Goal: Information Seeking & Learning: Find contact information

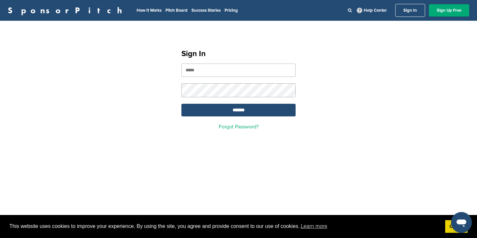
type input "**********"
click at [239, 111] on input "*******" at bounding box center [238, 110] width 114 height 13
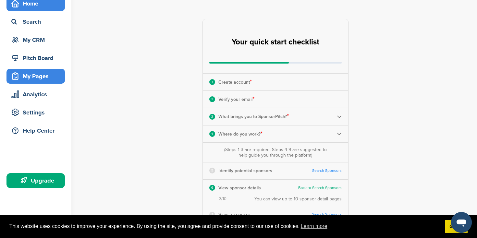
scroll to position [38, 0]
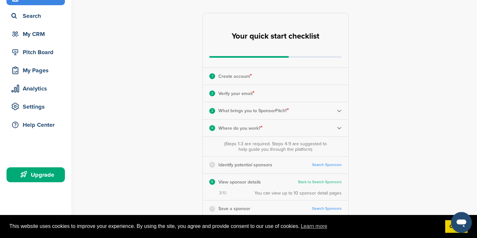
click at [44, 168] on div "Upgrade" at bounding box center [35, 174] width 58 height 15
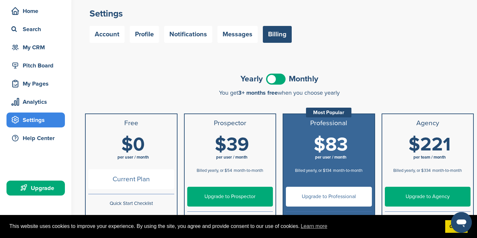
scroll to position [22, 0]
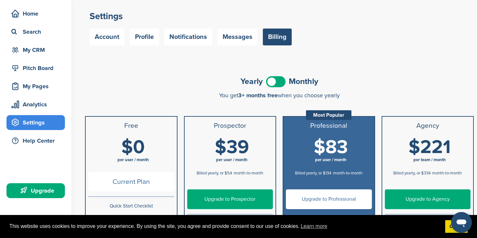
click at [284, 85] on span at bounding box center [275, 81] width 19 height 11
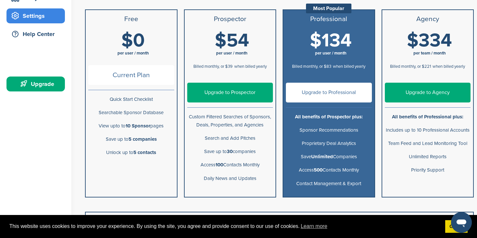
scroll to position [129, 0]
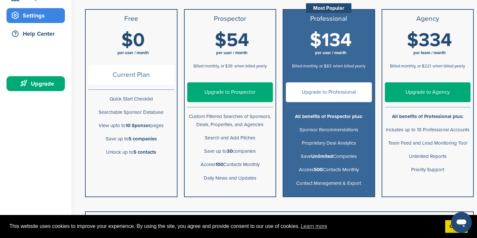
click at [327, 93] on link "Upgrade to Professional" at bounding box center [329, 92] width 86 height 20
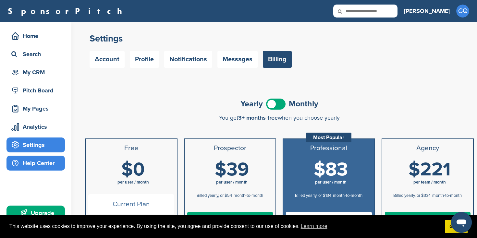
click at [45, 157] on div "Help Center" at bounding box center [37, 163] width 55 height 12
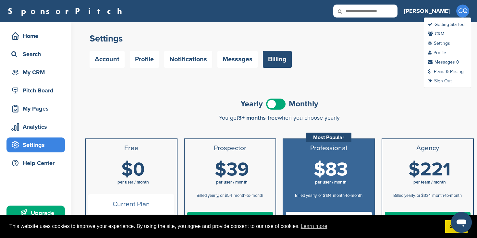
click at [464, 11] on span "GQ" at bounding box center [462, 11] width 13 height 13
click at [458, 71] on link "Plans & Pricing" at bounding box center [446, 72] width 36 height 6
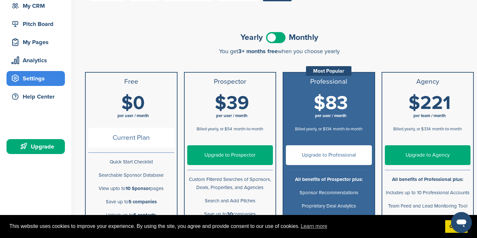
scroll to position [67, 0]
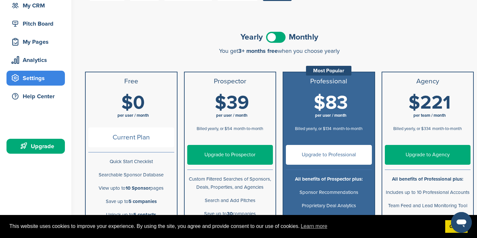
click at [278, 33] on span at bounding box center [275, 37] width 19 height 11
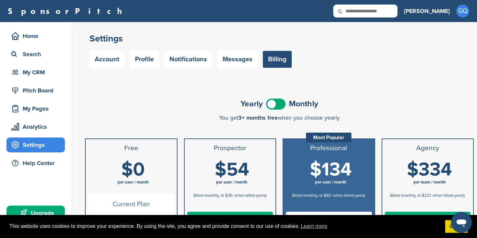
scroll to position [0, 0]
click at [105, 60] on link "Account" at bounding box center [107, 59] width 35 height 17
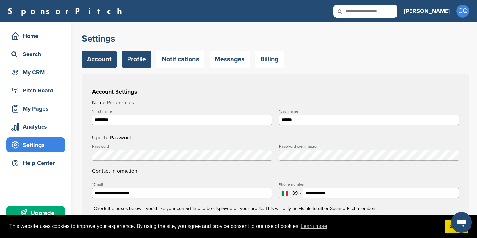
click at [140, 64] on link "Profile" at bounding box center [136, 59] width 29 height 17
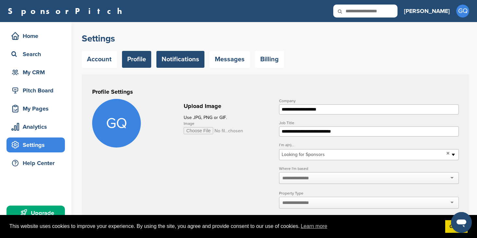
click at [174, 60] on link "Notifications" at bounding box center [180, 59] width 48 height 17
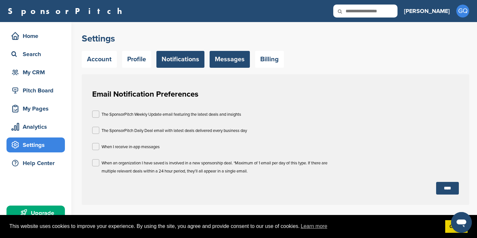
click at [222, 63] on link "Messages" at bounding box center [230, 59] width 40 height 17
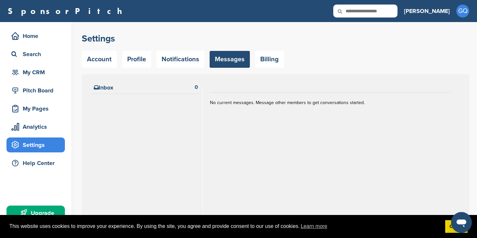
click at [274, 60] on link "Billing" at bounding box center [269, 59] width 29 height 17
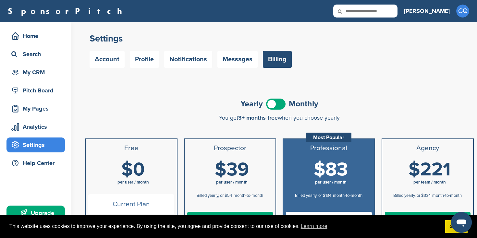
click at [273, 105] on span at bounding box center [275, 104] width 19 height 11
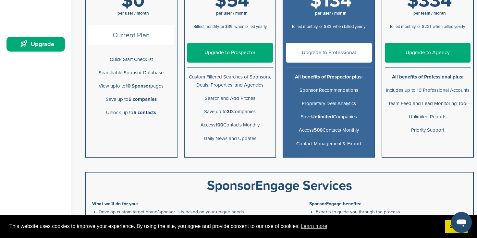
scroll to position [164, 0]
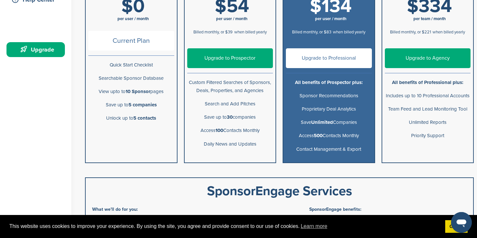
click at [306, 55] on link "Upgrade to Professional" at bounding box center [329, 58] width 86 height 20
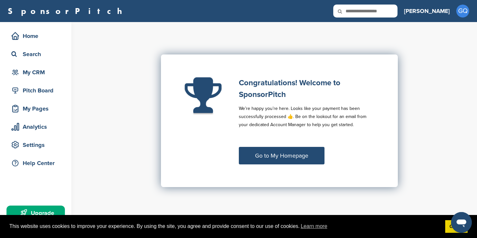
click at [281, 154] on link "Go to My Homepage" at bounding box center [282, 156] width 86 height 18
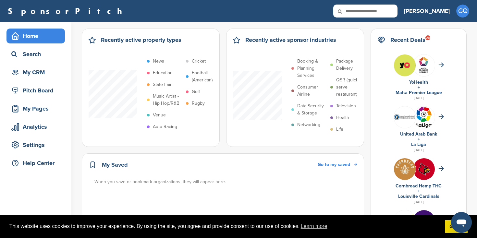
click at [439, 13] on h3 "[PERSON_NAME]" at bounding box center [427, 10] width 46 height 9
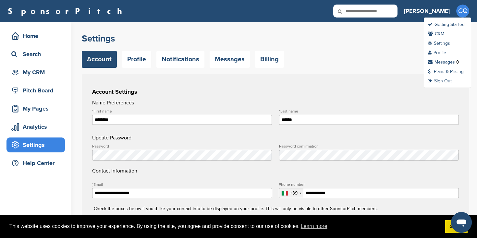
click at [459, 12] on span "GQ" at bounding box center [462, 11] width 13 height 13
click at [441, 70] on link "Plans & Pricing" at bounding box center [446, 72] width 36 height 6
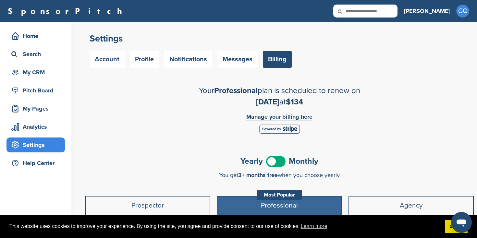
click at [276, 117] on link "Manage your billing here" at bounding box center [279, 117] width 66 height 7
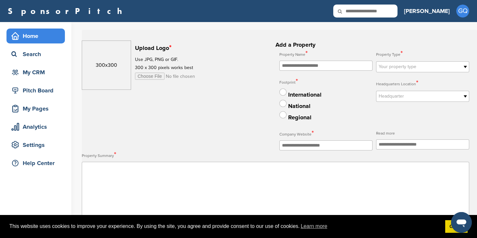
click at [31, 39] on div "Home" at bounding box center [37, 36] width 55 height 12
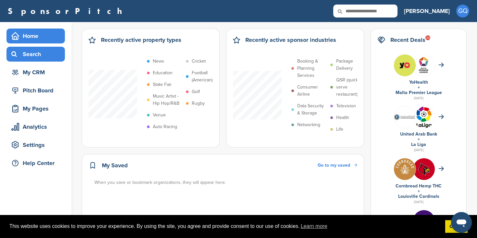
click at [35, 54] on div "Search" at bounding box center [37, 54] width 55 height 12
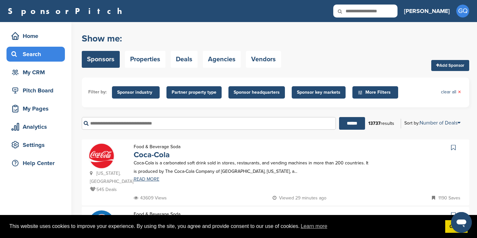
click at [168, 123] on input "text" at bounding box center [209, 123] width 254 height 13
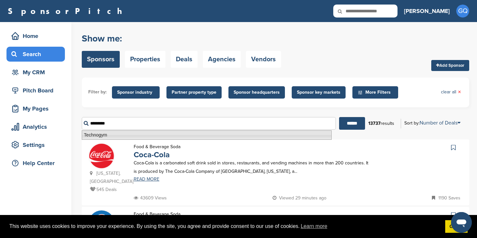
click at [143, 136] on li "Technogym" at bounding box center [207, 134] width 250 height 9
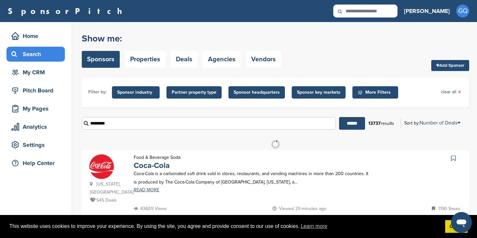
type input "*********"
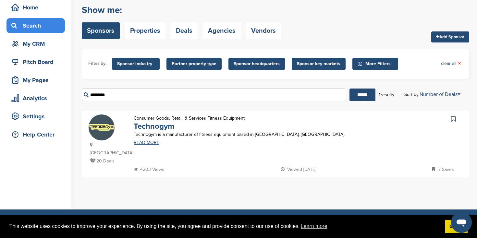
scroll to position [36, 0]
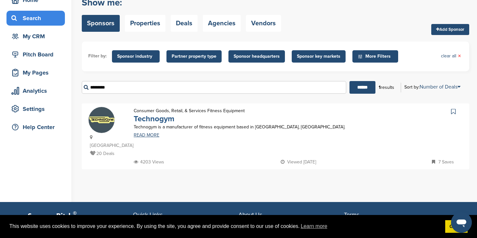
click at [153, 119] on link "Technogym" at bounding box center [154, 118] width 41 height 9
click at [119, 90] on input "*********" at bounding box center [214, 87] width 265 height 13
click at [192, 74] on form "Filter by: Sponsor industry Sponsor Industry × Apparel, Clothing, & Fashion Acc…" at bounding box center [276, 70] width 388 height 57
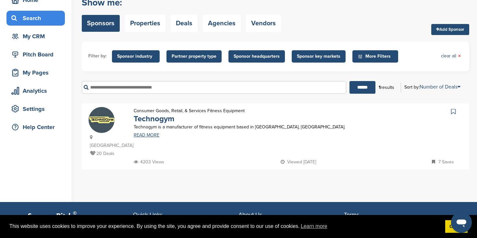
click at [373, 56] on span "More Filters" at bounding box center [376, 56] width 37 height 7
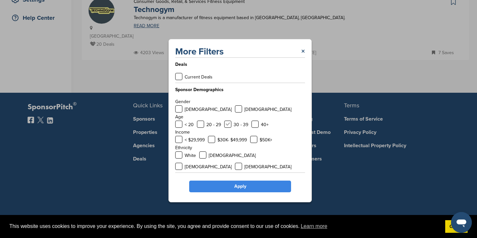
scroll to position [0, 0]
click at [300, 53] on div "More Filters ×" at bounding box center [240, 52] width 130 height 12
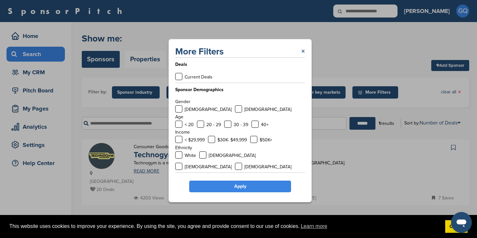
scroll to position [0, 0]
click at [303, 55] on link "×" at bounding box center [303, 52] width 4 height 12
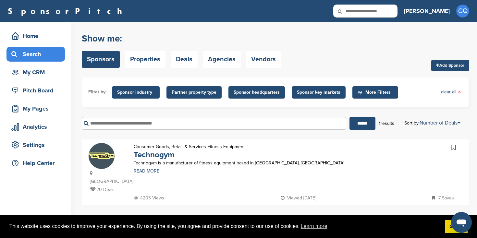
click at [35, 58] on div "Search" at bounding box center [37, 54] width 55 height 12
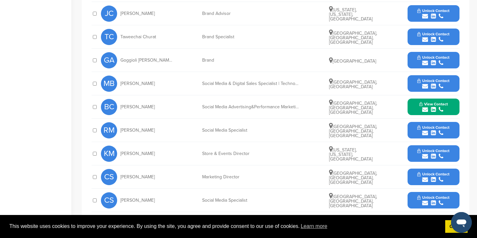
scroll to position [263, 0]
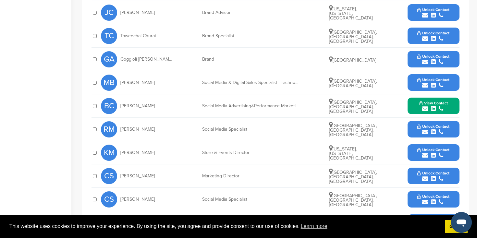
click at [434, 96] on button "View Contact" at bounding box center [434, 105] width 44 height 19
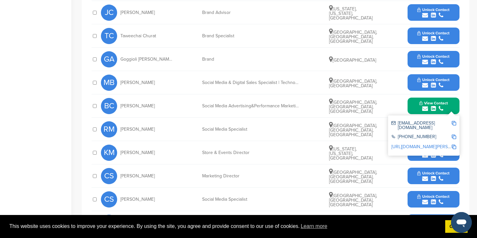
click at [454, 121] on img at bounding box center [454, 123] width 5 height 5
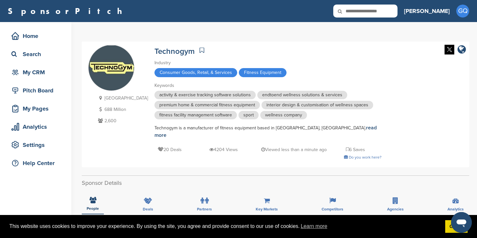
scroll to position [0, 0]
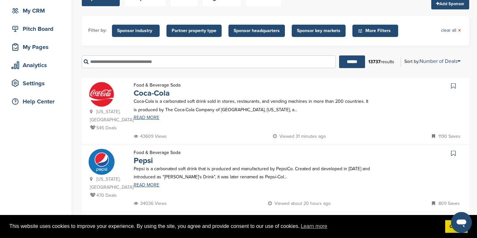
scroll to position [63, 0]
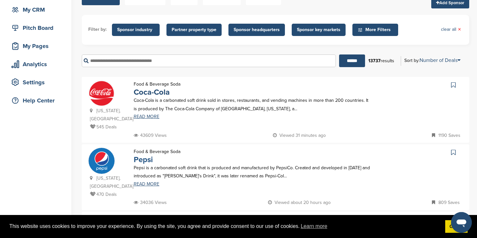
click at [145, 155] on link "Pepsi" at bounding box center [143, 159] width 19 height 9
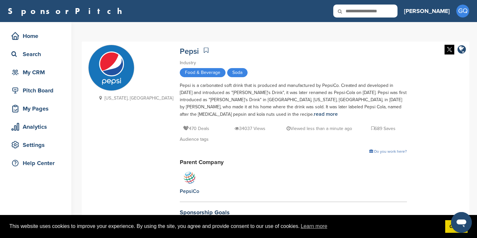
scroll to position [149, 0]
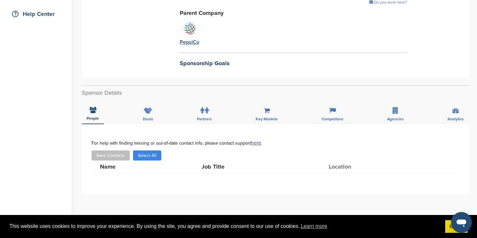
click at [180, 43] on div "PepsiCo" at bounding box center [189, 42] width 19 height 7
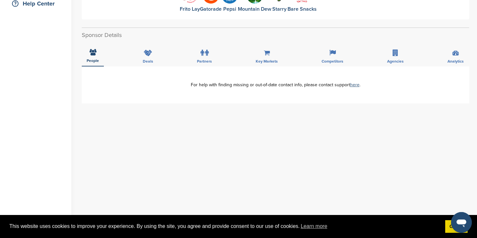
scroll to position [158, 0]
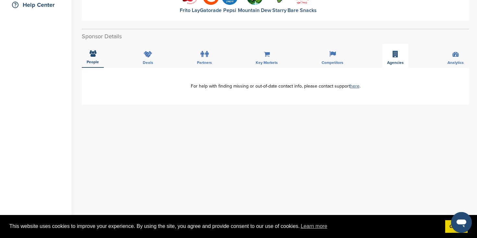
click at [400, 52] on div "Agencies" at bounding box center [395, 56] width 26 height 24
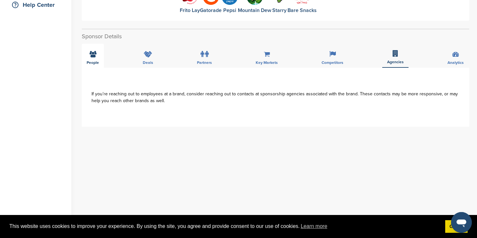
click at [92, 62] on span "People" at bounding box center [93, 63] width 12 height 4
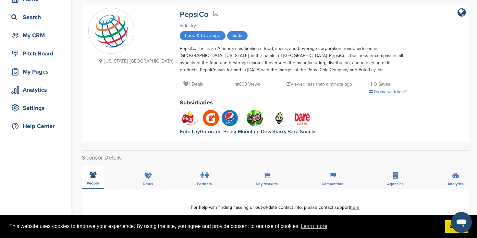
scroll to position [37, 0]
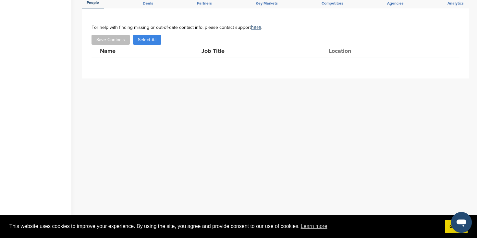
scroll to position [256, 0]
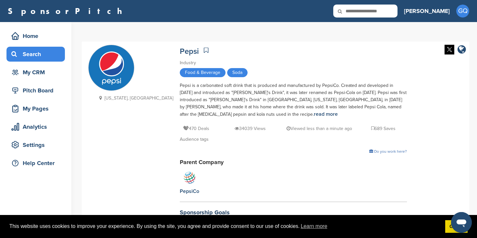
click at [39, 58] on div "Search" at bounding box center [37, 54] width 55 height 12
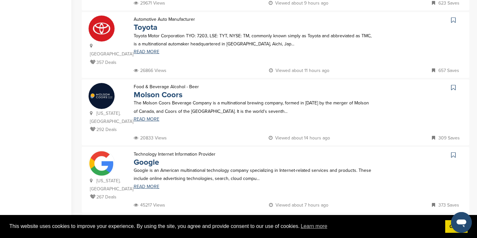
scroll to position [152, 0]
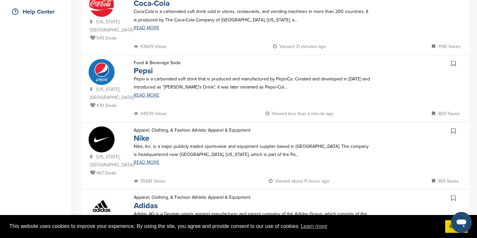
click at [139, 134] on link "Nike" at bounding box center [142, 138] width 16 height 9
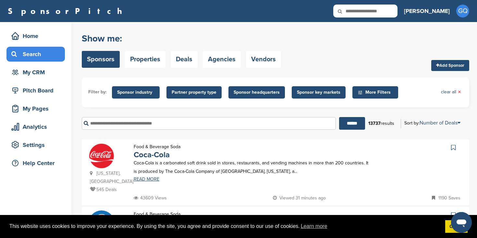
scroll to position [0, 0]
click at [451, 92] on link "clear all ×" at bounding box center [451, 92] width 20 height 7
click at [367, 88] on span "More Filters" at bounding box center [375, 92] width 46 height 12
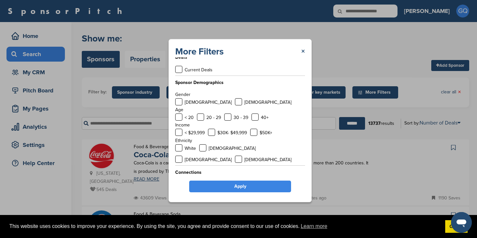
scroll to position [7, 0]
click at [302, 52] on link "×" at bounding box center [303, 52] width 4 height 12
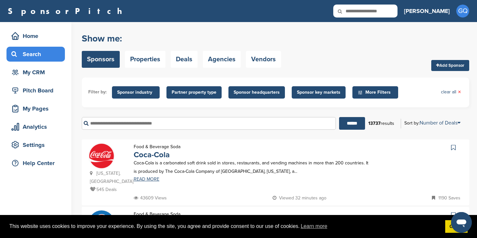
click at [257, 96] on span "Sponsor headquarters" at bounding box center [256, 92] width 56 height 12
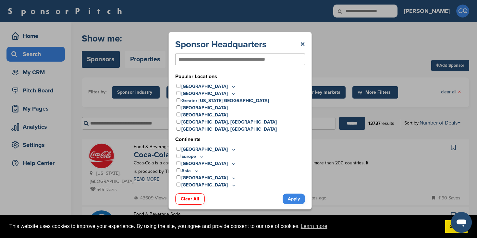
click at [202, 158] on icon at bounding box center [201, 157] width 5 height 6
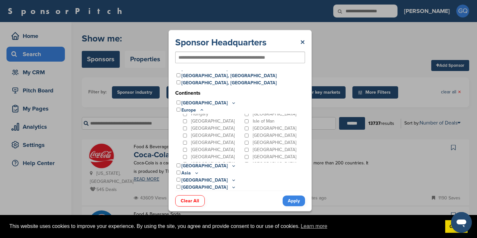
scroll to position [43, 0]
click at [192, 123] on p "[GEOGRAPHIC_DATA]" at bounding box center [212, 124] width 43 height 7
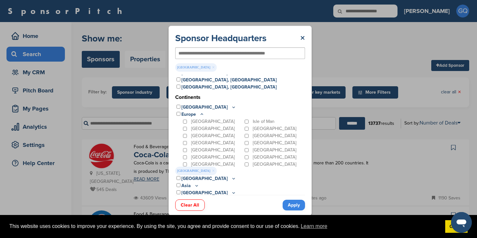
click at [295, 206] on link "Apply" at bounding box center [294, 205] width 22 height 11
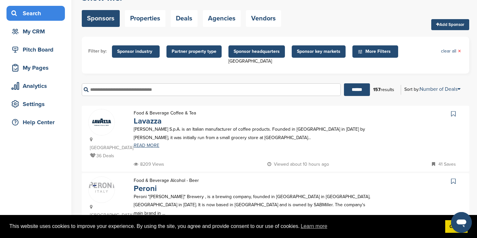
scroll to position [66, 0]
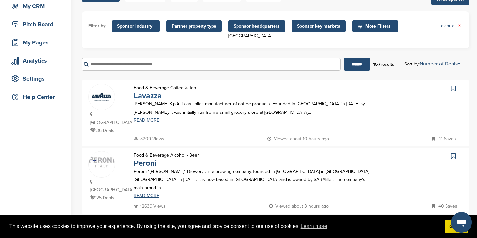
click at [147, 98] on link "Lavazza" at bounding box center [148, 95] width 28 height 9
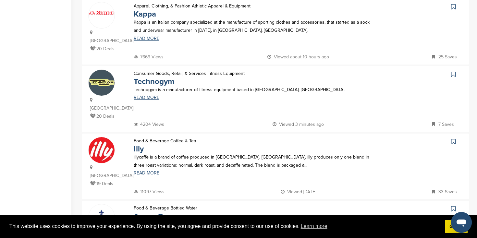
scroll to position [553, 0]
click at [141, 144] on link "Illy" at bounding box center [139, 148] width 10 height 9
click at [150, 212] on link "Acqua Panna" at bounding box center [157, 216] width 47 height 9
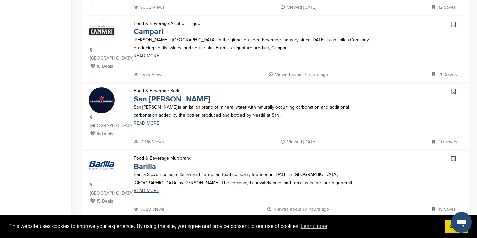
scroll to position [199, 0]
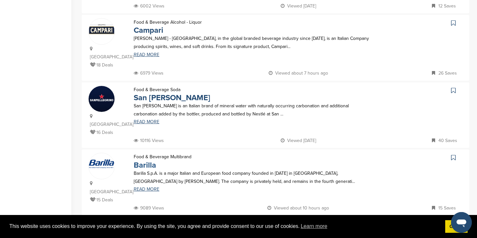
click at [143, 161] on link "Barilla" at bounding box center [145, 165] width 22 height 9
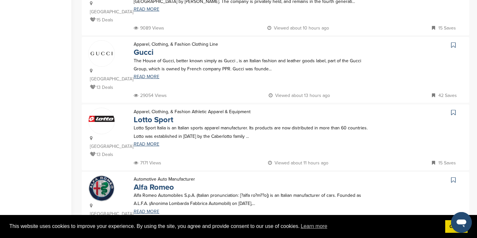
scroll to position [428, 0]
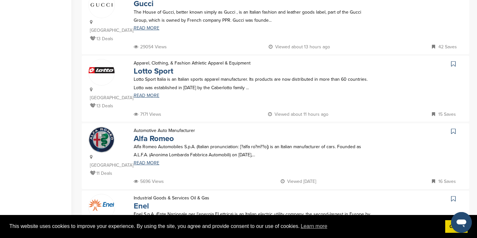
click at [143, 202] on link "Enel" at bounding box center [141, 206] width 15 height 9
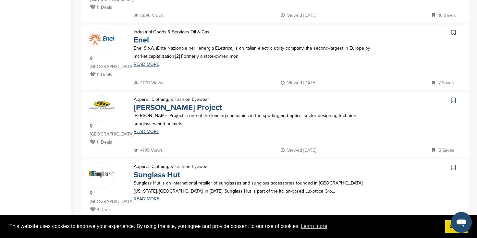
scroll to position [596, 0]
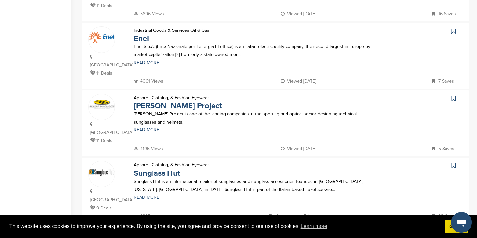
click at [277, 231] on link "3" at bounding box center [273, 237] width 14 height 12
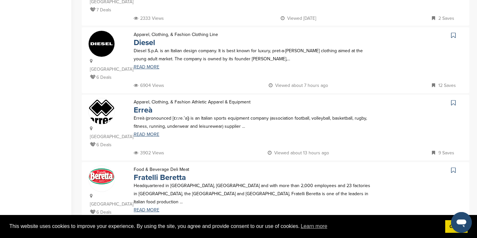
scroll to position [541, 0]
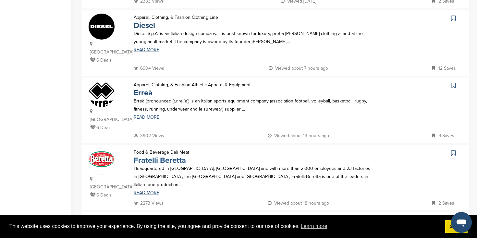
click at [159, 156] on link "Fratelli Beretta" at bounding box center [160, 160] width 52 height 9
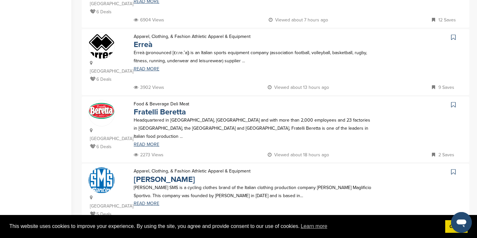
scroll to position [589, 0]
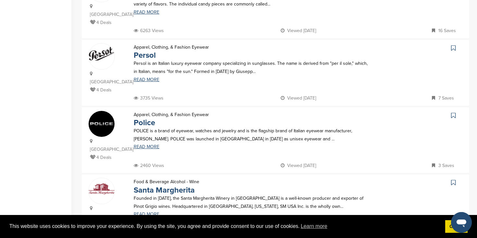
scroll to position [598, 0]
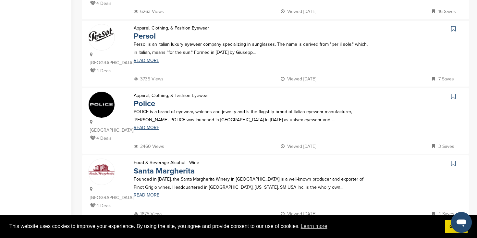
click at [295, 229] on link "5" at bounding box center [289, 235] width 14 height 12
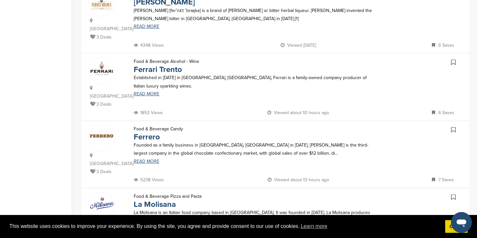
scroll to position [430, 0]
click at [156, 132] on link "Ferrero" at bounding box center [147, 136] width 26 height 9
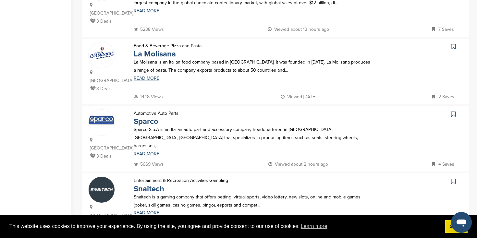
scroll to position [588, 0]
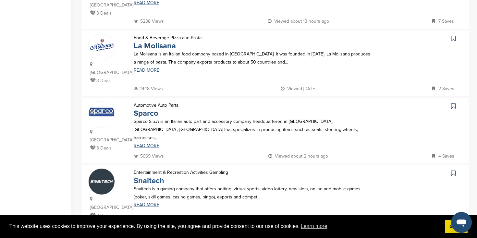
click at [153, 176] on link "Snaitech" at bounding box center [149, 180] width 31 height 9
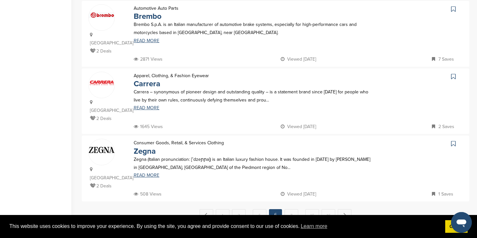
scroll to position [620, 0]
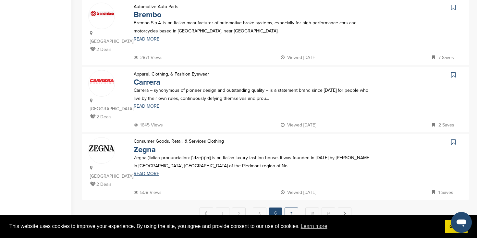
click at [292, 208] on link "7" at bounding box center [292, 214] width 14 height 12
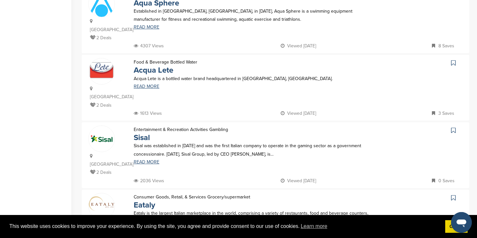
scroll to position [362, 0]
click at [148, 133] on link "Sisal" at bounding box center [142, 137] width 16 height 9
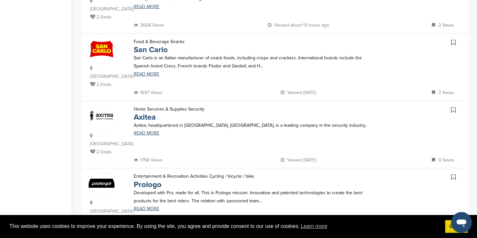
scroll to position [599, 0]
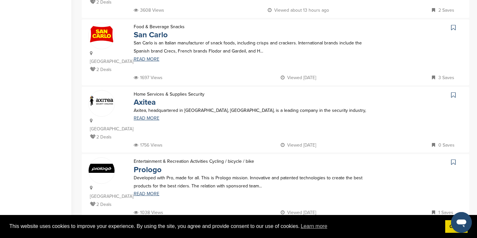
click at [289, 228] on link "8" at bounding box center [292, 234] width 14 height 12
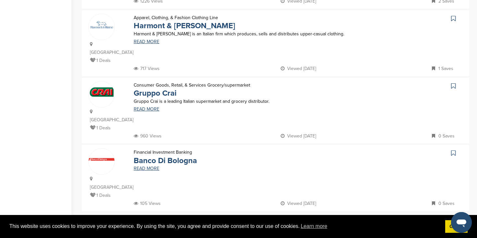
scroll to position [609, 0]
click at [289, 218] on link "9" at bounding box center [292, 224] width 14 height 12
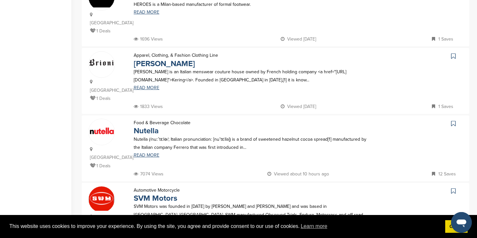
scroll to position [301, 0]
click at [152, 126] on link "Nutella" at bounding box center [146, 130] width 25 height 9
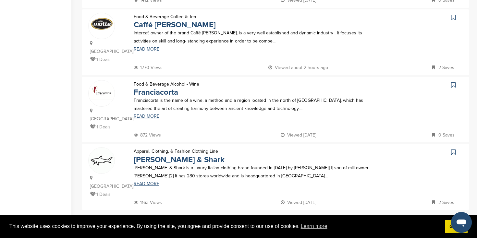
scroll to position [610, 0]
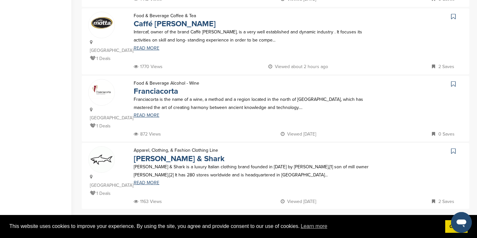
click at [293, 217] on link "10" at bounding box center [292, 223] width 14 height 12
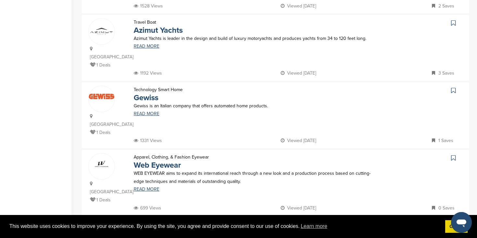
scroll to position [560, 0]
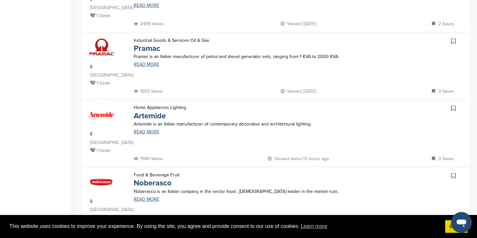
scroll to position [250, 0]
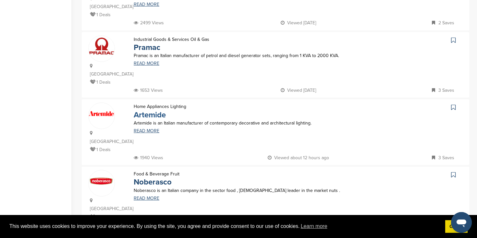
click at [144, 110] on link "Artemide" at bounding box center [150, 114] width 32 height 9
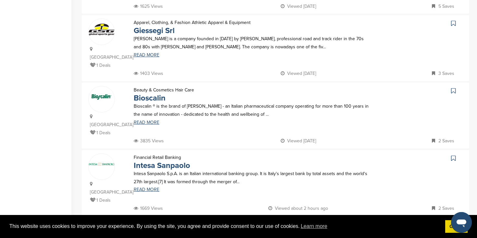
scroll to position [537, 0]
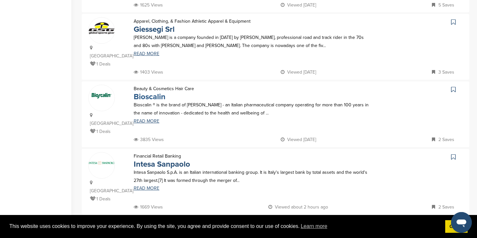
click at [147, 92] on link "Bioscalin" at bounding box center [150, 96] width 32 height 9
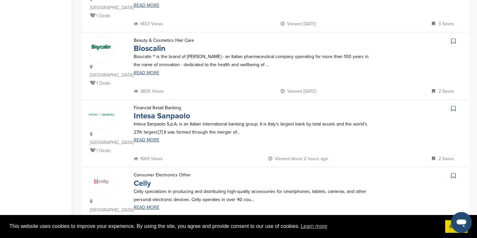
scroll to position [592, 0]
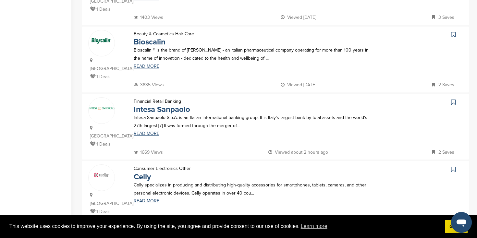
click at [289, 235] on link "12" at bounding box center [292, 241] width 14 height 12
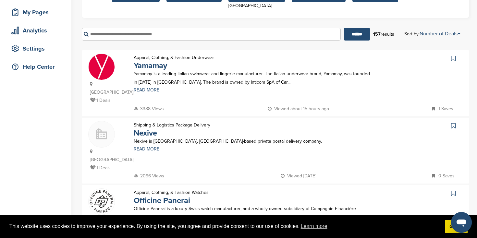
scroll to position [98, 0]
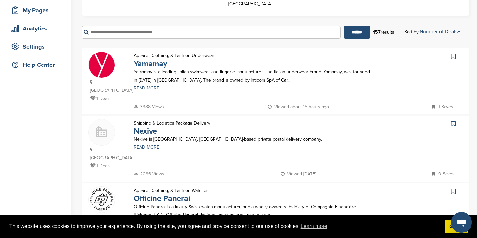
click at [152, 62] on link "Yamamay" at bounding box center [150, 63] width 33 height 9
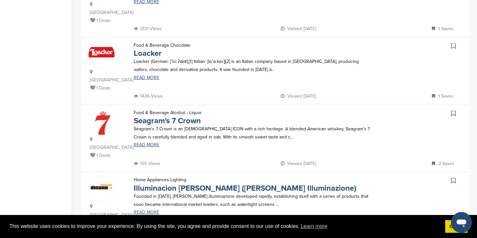
scroll to position [581, 0]
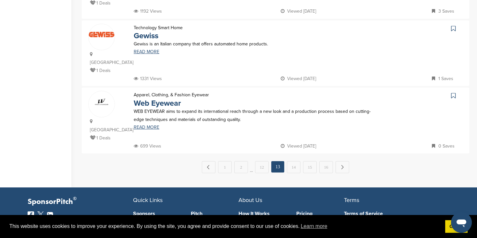
scroll to position [667, 0]
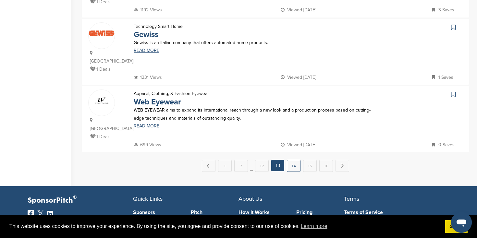
click at [297, 160] on link "14" at bounding box center [294, 166] width 14 height 12
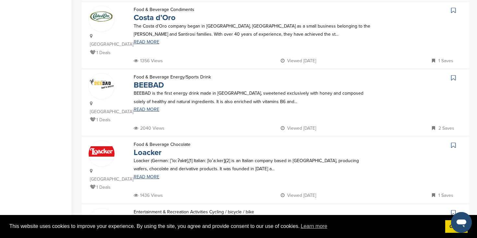
scroll to position [517, 0]
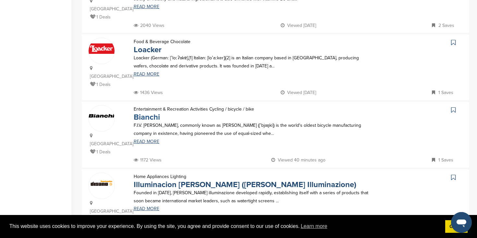
click at [152, 113] on link "Bianchi" at bounding box center [147, 117] width 26 height 9
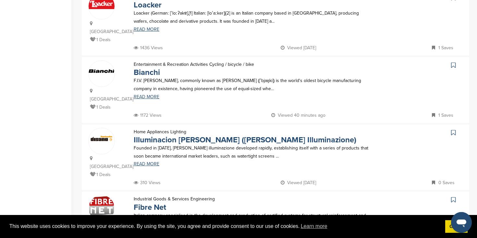
scroll to position [573, 0]
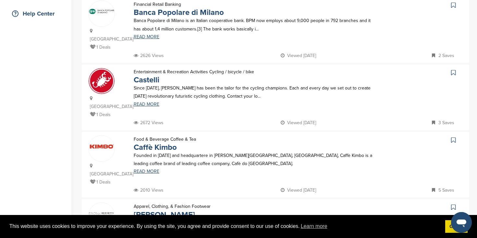
scroll to position [234, 0]
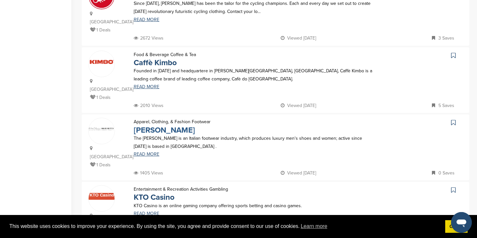
click at [174, 126] on link "Fratelli Rossetti" at bounding box center [164, 130] width 61 height 9
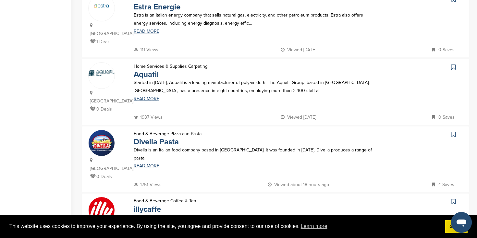
scroll to position [564, 0]
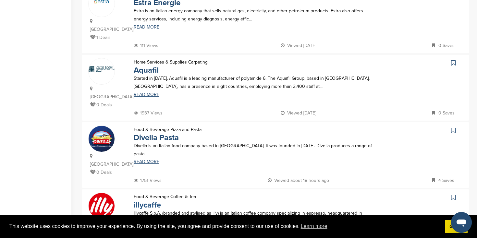
click at [159, 201] on link "illycaffe" at bounding box center [147, 205] width 27 height 9
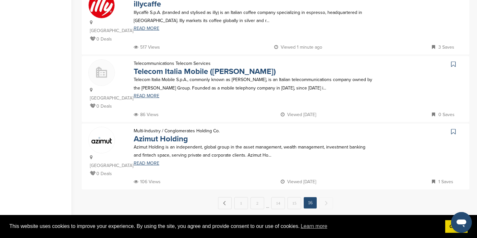
scroll to position [429, 0]
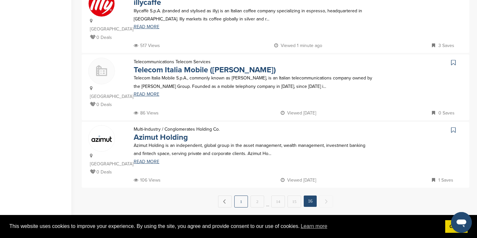
click at [240, 196] on link "1" at bounding box center [241, 202] width 14 height 12
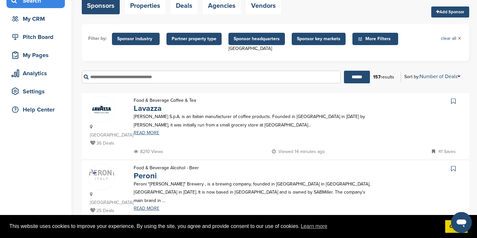
scroll to position [137, 0]
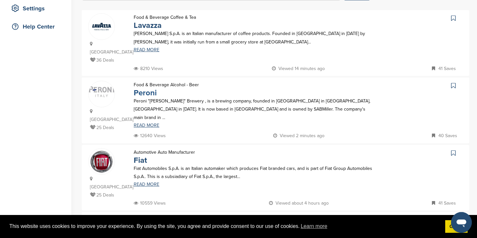
click at [150, 88] on link "Peroni" at bounding box center [145, 92] width 23 height 9
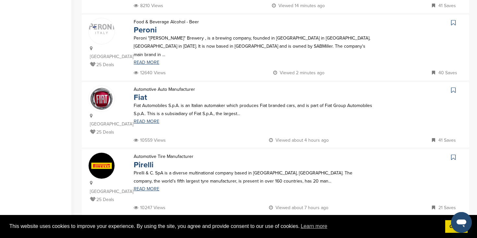
scroll to position [200, 0]
click at [149, 160] on link "Pirelli" at bounding box center [144, 164] width 20 height 9
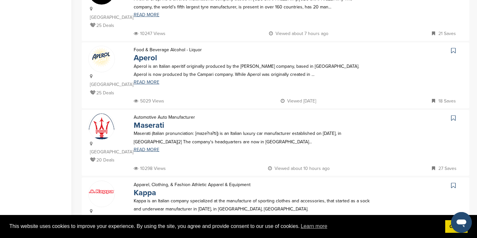
scroll to position [374, 0]
click at [151, 188] on link "Kappa" at bounding box center [145, 192] width 22 height 9
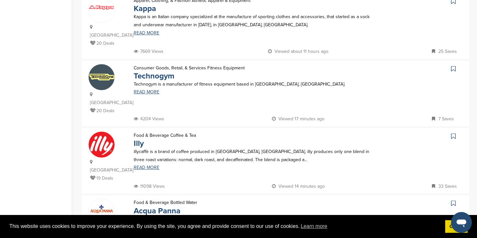
scroll to position [559, 0]
click at [155, 206] on link "Acqua Panna" at bounding box center [157, 210] width 47 height 9
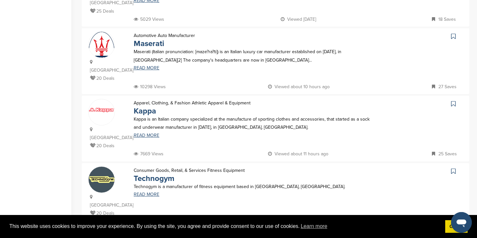
scroll to position [479, 0]
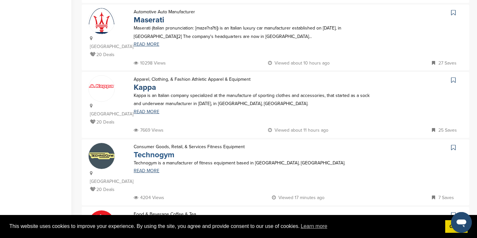
click at [150, 150] on link "Technogym" at bounding box center [154, 154] width 41 height 9
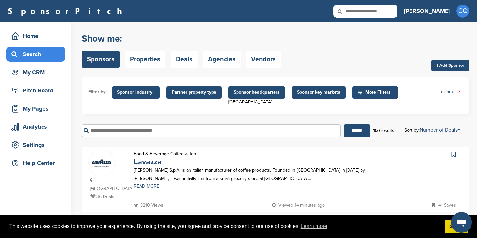
scroll to position [0, 0]
click at [460, 91] on span "×" at bounding box center [459, 92] width 3 height 7
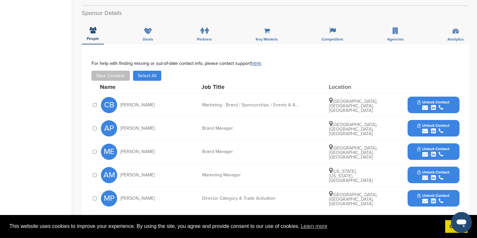
scroll to position [251, 0]
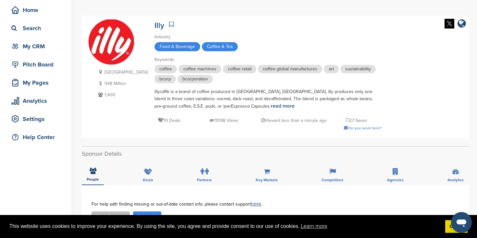
scroll to position [22, 0]
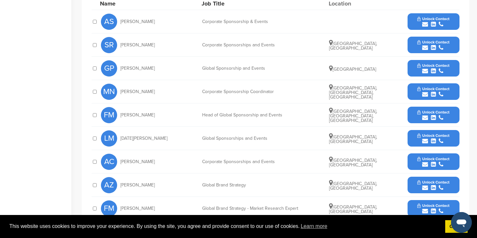
scroll to position [251, 0]
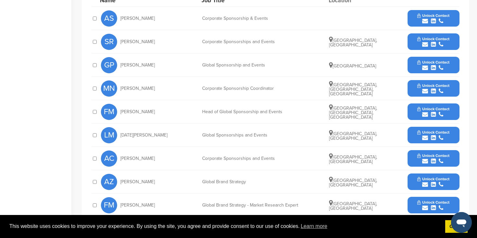
click at [431, 134] on span "Unlock Contact" at bounding box center [433, 132] width 32 height 5
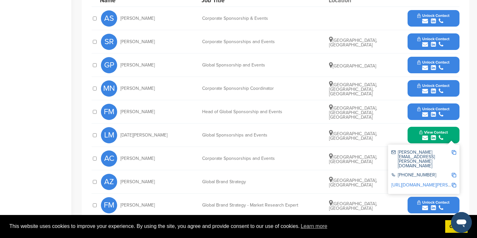
click at [454, 152] on img at bounding box center [454, 152] width 5 height 5
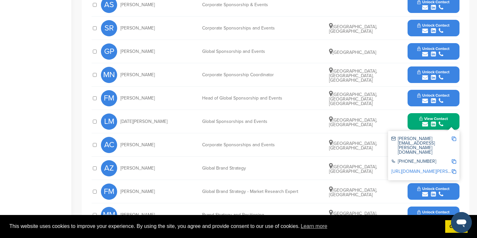
scroll to position [257, 0]
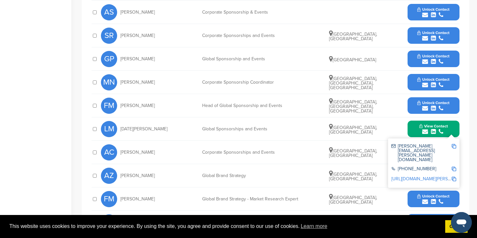
click at [402, 176] on link "http://www.linkedin.com/in/lucia-magliano-6349451" at bounding box center [430, 179] width 79 height 6
click at [426, 103] on span "Unlock Contact" at bounding box center [433, 103] width 32 height 5
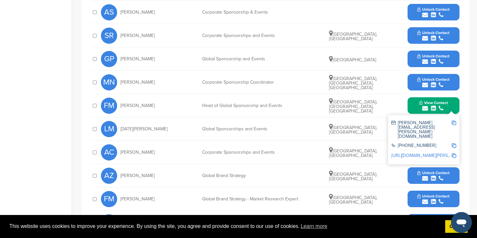
click at [407, 153] on link "http://www.linkedin.com/in/fabrizio-manni-90025544" at bounding box center [430, 156] width 79 height 6
click at [453, 123] on img at bounding box center [454, 123] width 5 height 5
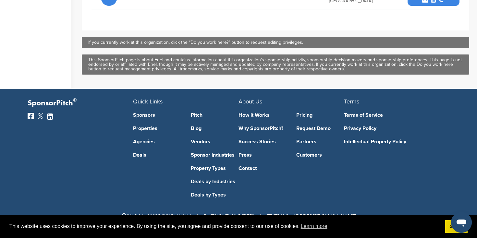
scroll to position [482, 0]
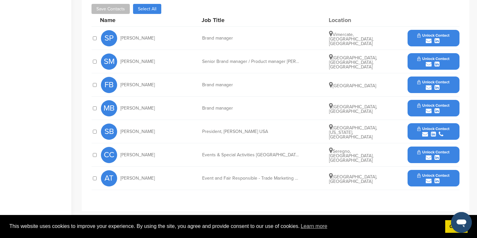
scroll to position [209, 0]
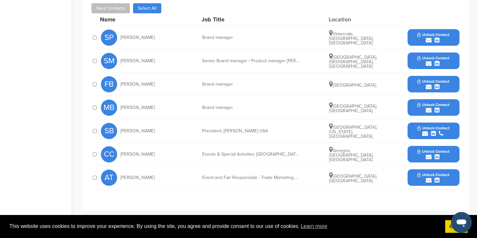
click at [428, 154] on icon "submit" at bounding box center [429, 157] width 6 height 6
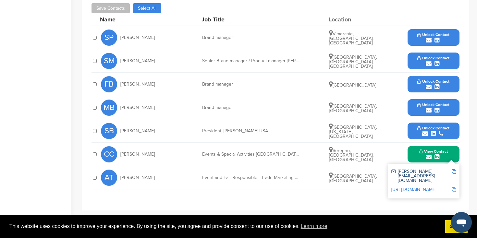
click at [420, 187] on link "[URL][DOMAIN_NAME]" at bounding box center [413, 190] width 45 height 6
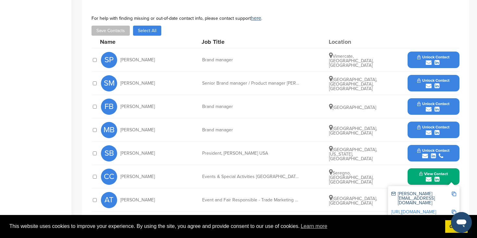
scroll to position [178, 0]
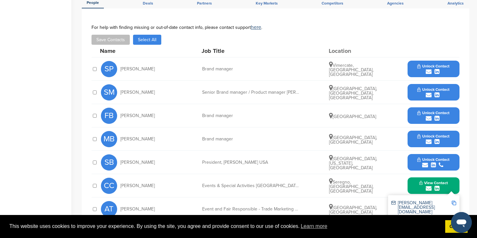
click at [44, 129] on div "Home Search My CRM Pitch Board My Pages Analytics Settings Help Center" at bounding box center [35, 86] width 71 height 482
click at [428, 87] on span "Unlock Contact" at bounding box center [433, 89] width 32 height 5
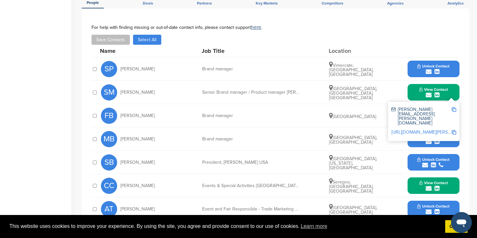
click at [422, 129] on link "[URL][DOMAIN_NAME][PERSON_NAME]" at bounding box center [430, 132] width 79 height 6
click at [454, 107] on img at bounding box center [454, 109] width 5 height 5
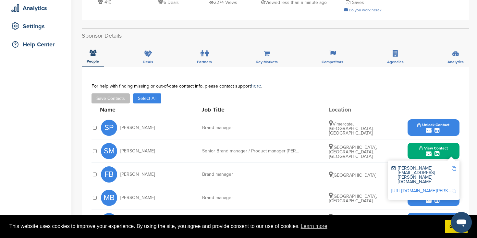
scroll to position [99, 0]
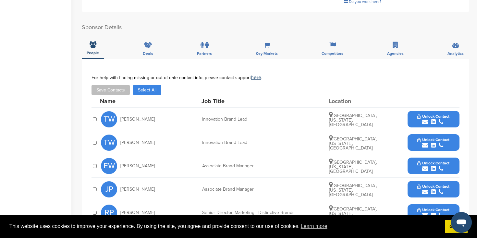
scroll to position [178, 0]
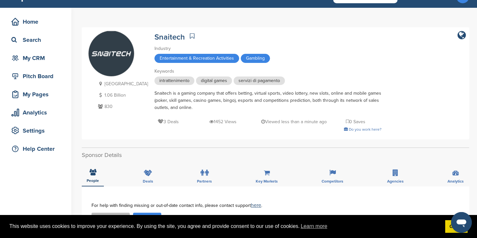
scroll to position [2, 0]
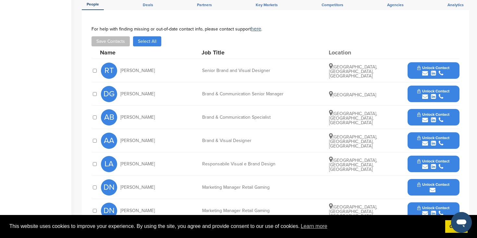
scroll to position [174, 0]
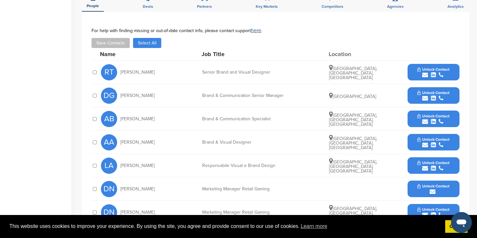
click at [427, 95] on span "Unlock Contact" at bounding box center [433, 93] width 32 height 5
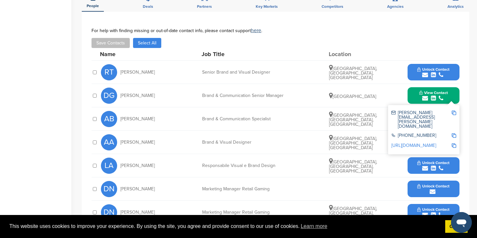
click at [420, 143] on link "http://www.linkedin.com/in/deboragrillo" at bounding box center [413, 146] width 45 height 6
click at [453, 113] on img at bounding box center [454, 113] width 5 height 5
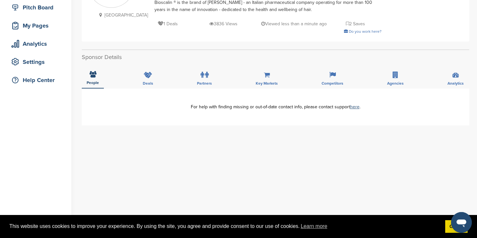
scroll to position [86, 0]
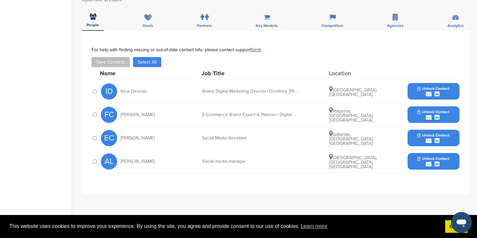
scroll to position [191, 0]
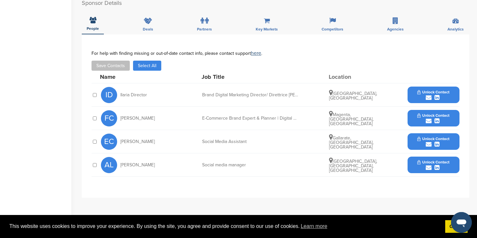
click at [440, 95] on div "submit" at bounding box center [433, 98] width 32 height 6
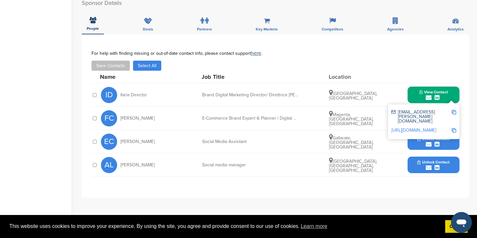
click at [454, 110] on img at bounding box center [454, 112] width 5 height 5
click at [431, 128] on link "http://www.linkedin.com/in/ilariabarone" at bounding box center [413, 131] width 45 height 6
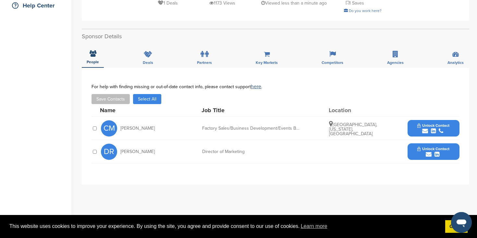
scroll to position [158, 0]
click at [420, 157] on button "Unlock Contact" at bounding box center [434, 151] width 48 height 19
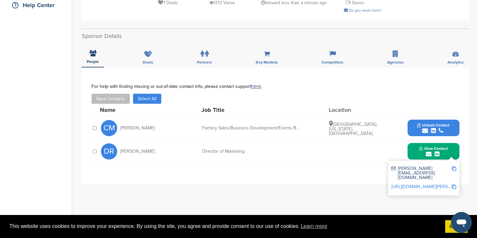
click at [404, 184] on link "[URL][DOMAIN_NAME][PERSON_NAME]" at bounding box center [430, 187] width 79 height 6
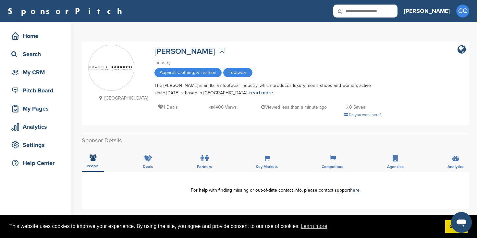
click at [249, 93] on link "read more" at bounding box center [261, 93] width 24 height 6
click at [202, 158] on icon at bounding box center [203, 158] width 4 height 6
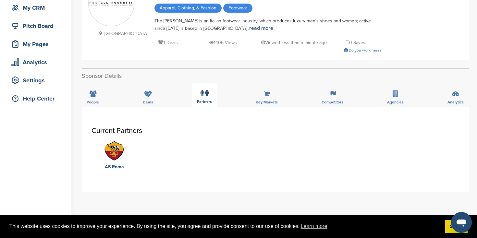
scroll to position [68, 0]
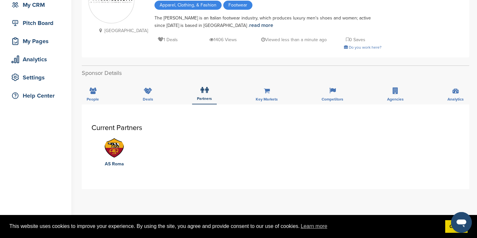
click at [158, 101] on div "People Deals Partners Key Markets Competitors Agencies Analytics" at bounding box center [276, 92] width 388 height 24
click at [99, 98] on span "Deals" at bounding box center [93, 99] width 12 height 4
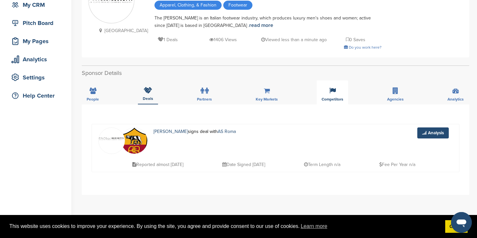
click at [333, 93] on icon at bounding box center [332, 91] width 6 height 6
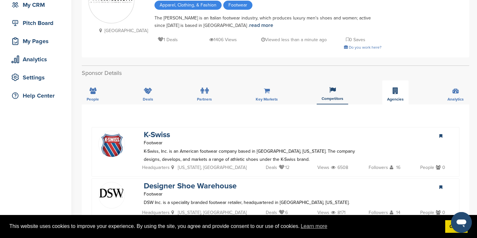
click at [391, 103] on div "Agencies" at bounding box center [395, 92] width 26 height 24
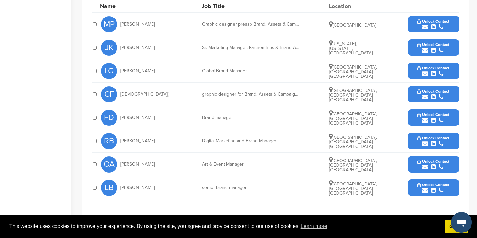
scroll to position [245, 0]
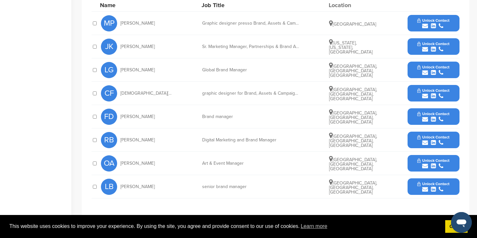
click at [426, 185] on span "Unlock Contact" at bounding box center [433, 184] width 32 height 5
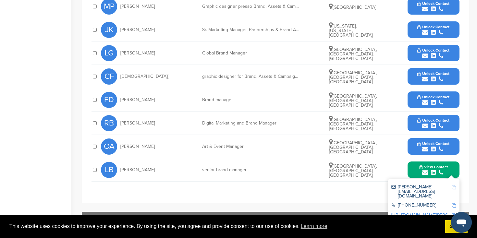
scroll to position [271, 0]
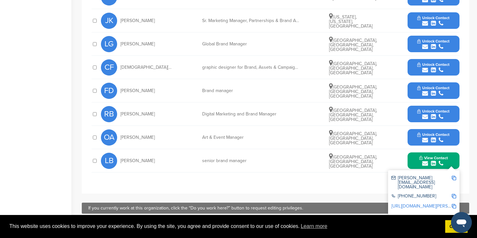
click at [443, 203] on link "[URL][DOMAIN_NAME][PERSON_NAME]" at bounding box center [430, 206] width 79 height 6
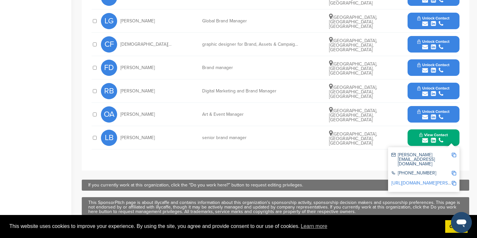
scroll to position [297, 0]
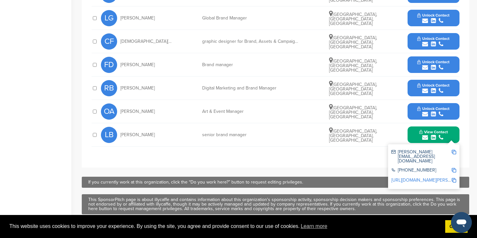
click at [454, 152] on img at bounding box center [454, 152] width 5 height 5
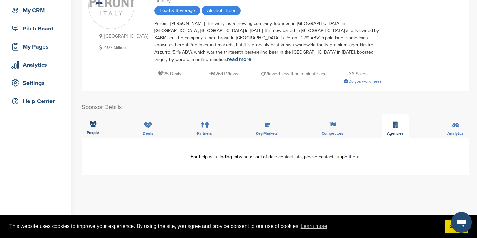
click at [401, 130] on div "Agencies" at bounding box center [395, 127] width 26 height 24
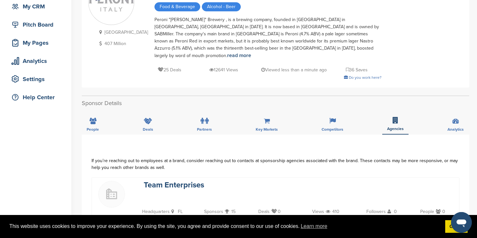
scroll to position [45, 0]
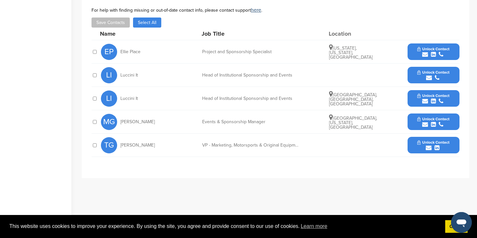
scroll to position [245, 0]
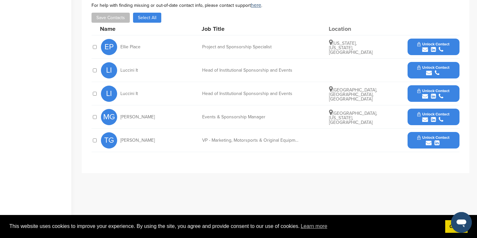
click at [438, 96] on div "submit" at bounding box center [433, 96] width 32 height 6
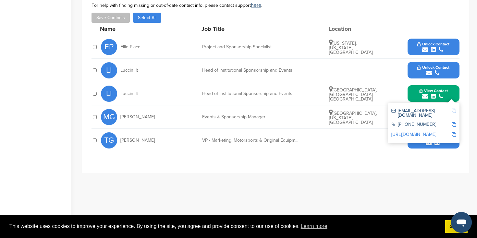
click at [425, 132] on link "http://www.linkedin.com/in/luccini-simona-it-94647917" at bounding box center [413, 135] width 45 height 6
click at [454, 110] on img at bounding box center [454, 111] width 5 height 5
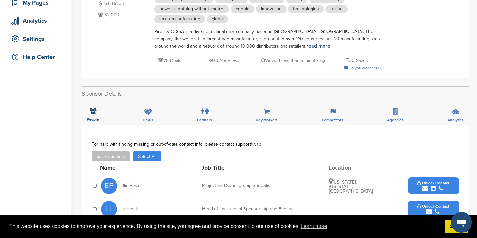
scroll to position [99, 0]
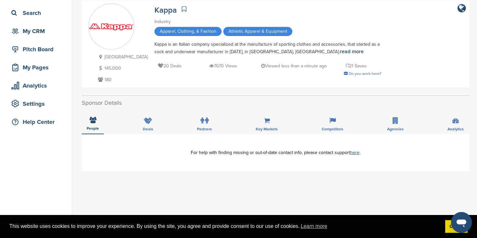
scroll to position [59, 0]
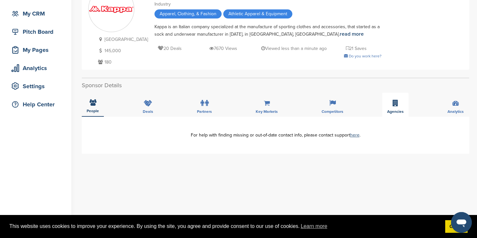
click at [396, 107] on div "Agencies" at bounding box center [395, 105] width 26 height 24
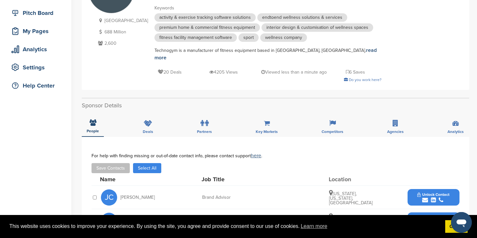
scroll to position [0, 0]
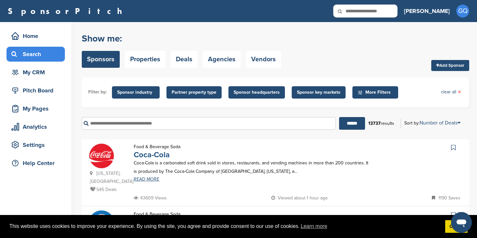
click at [158, 156] on link "Coca-Cola" at bounding box center [152, 154] width 36 height 9
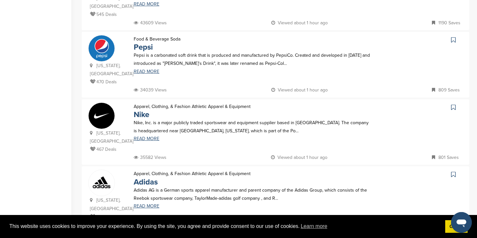
scroll to position [176, 0]
click at [141, 109] on link "Nike" at bounding box center [142, 113] width 16 height 9
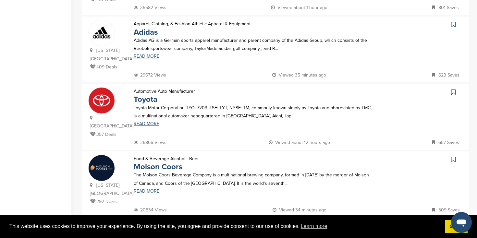
scroll to position [326, 0]
click at [145, 94] on link "Toyota" at bounding box center [146, 98] width 24 height 9
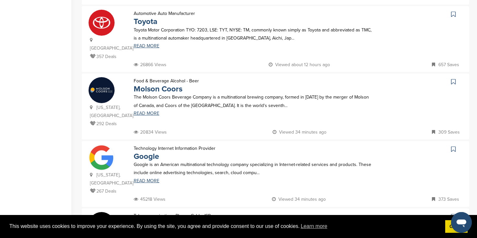
scroll to position [403, 0]
click at [138, 152] on link "Google" at bounding box center [146, 156] width 25 height 9
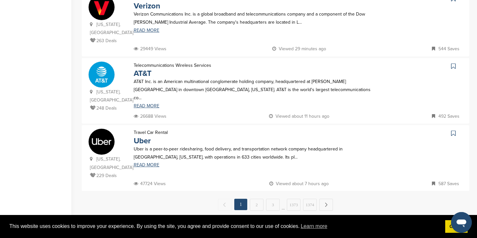
scroll to position [623, 0]
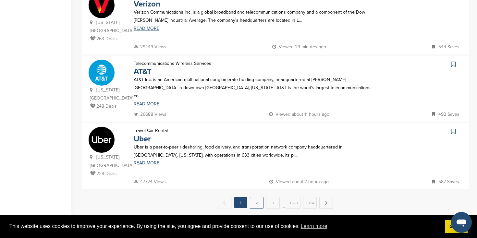
click at [258, 197] on link "2" at bounding box center [257, 203] width 14 height 12
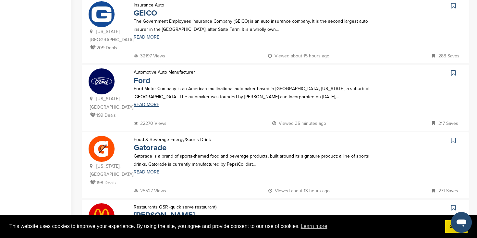
scroll to position [361, 0]
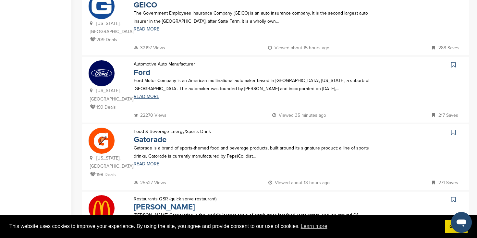
click at [151, 203] on link "McDonald's" at bounding box center [164, 207] width 61 height 9
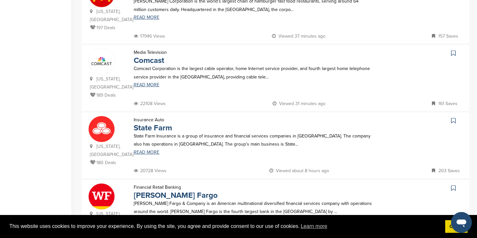
scroll to position [591, 0]
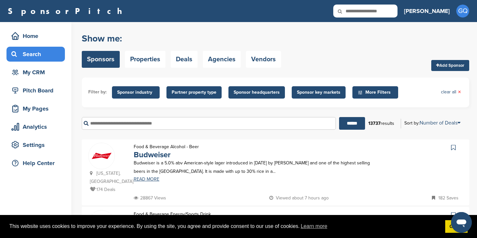
scroll to position [0, 0]
click at [450, 91] on link "clear all ×" at bounding box center [451, 92] width 20 height 7
click at [378, 92] on span "More Filters" at bounding box center [376, 92] width 37 height 7
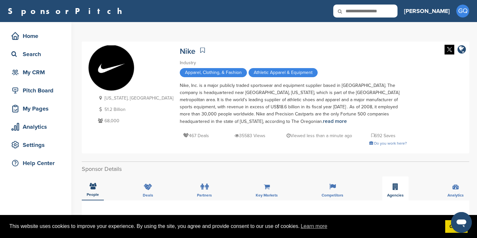
click at [99, 193] on span "Agencies" at bounding box center [93, 195] width 12 height 4
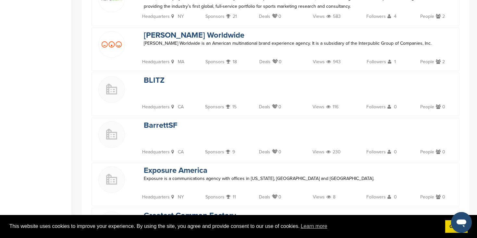
scroll to position [457, 0]
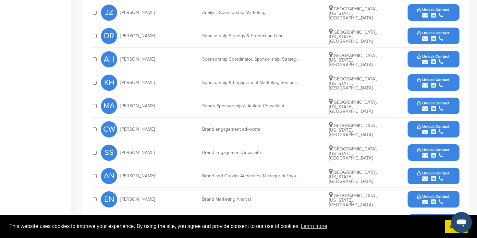
scroll to position [280, 0]
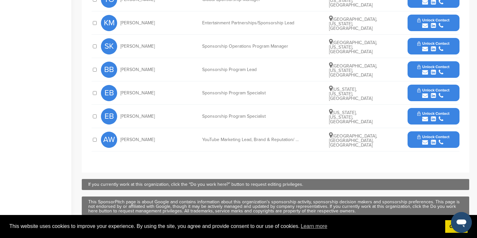
scroll to position [417, 0]
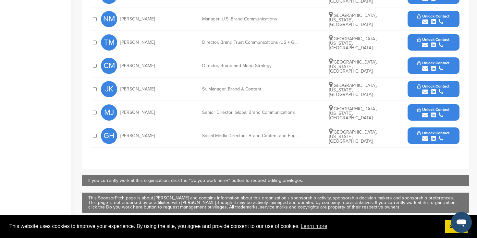
scroll to position [324, 0]
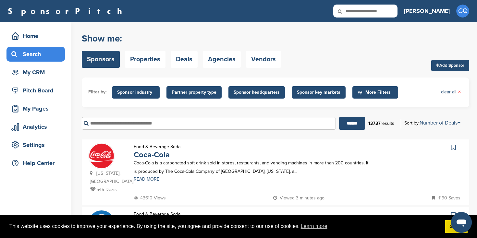
click at [244, 89] on span "Sponsor headquarters" at bounding box center [256, 92] width 56 height 12
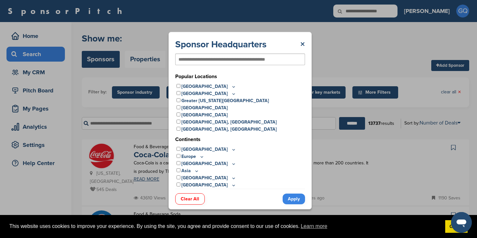
click at [187, 156] on p "Europe" at bounding box center [192, 156] width 23 height 7
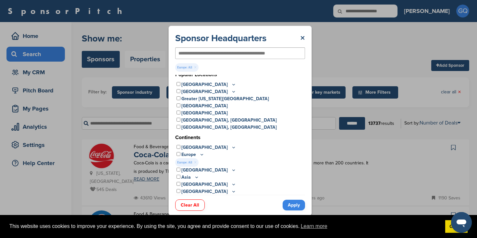
scroll to position [4, 0]
click at [292, 206] on link "Apply" at bounding box center [294, 205] width 22 height 11
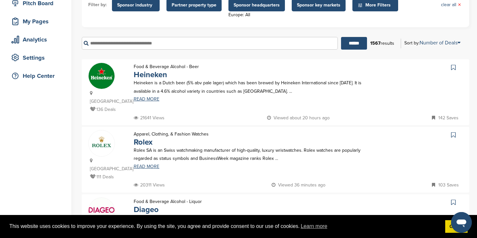
scroll to position [89, 0]
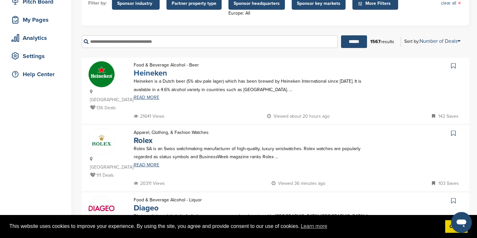
click at [161, 73] on link "Heineken" at bounding box center [150, 72] width 33 height 9
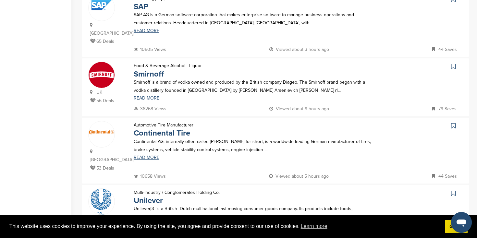
scroll to position [544, 0]
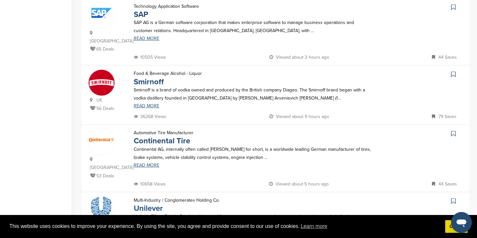
click at [156, 204] on link "Unilever" at bounding box center [148, 208] width 29 height 9
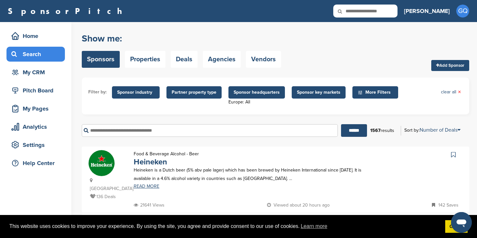
scroll to position [0, 0]
click at [449, 94] on link "clear all ×" at bounding box center [451, 92] width 20 height 7
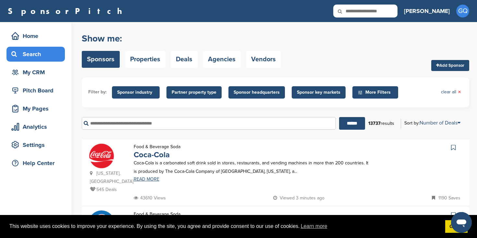
click at [379, 91] on span "More Filters" at bounding box center [376, 92] width 37 height 7
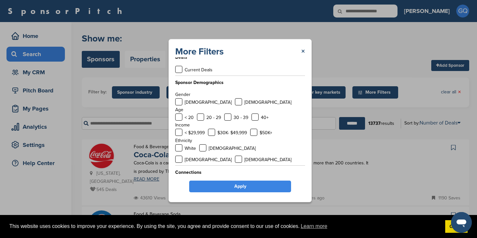
scroll to position [7, 0]
click at [305, 52] on link "×" at bounding box center [303, 52] width 4 height 12
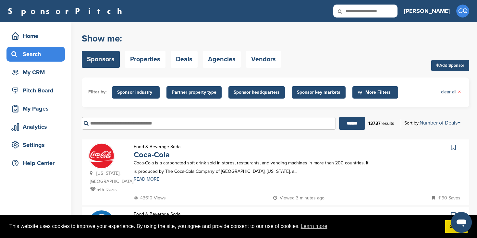
click at [255, 93] on span "Sponsor headquarters" at bounding box center [257, 92] width 46 height 7
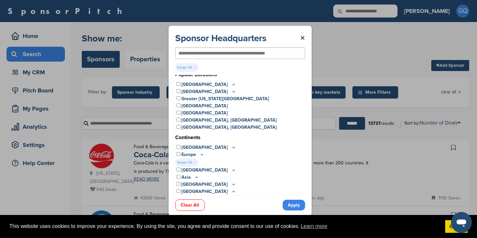
scroll to position [4, 0]
click at [200, 155] on icon at bounding box center [201, 155] width 5 height 6
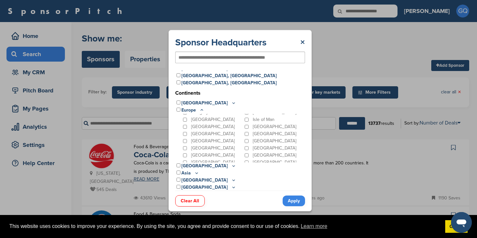
scroll to position [44, 0]
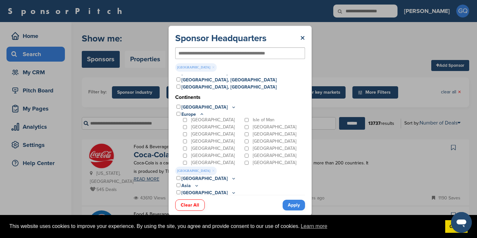
click at [295, 208] on link "Apply" at bounding box center [294, 205] width 22 height 11
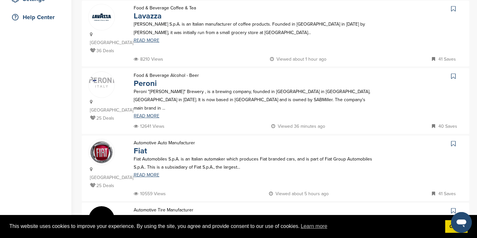
scroll to position [146, 0]
click at [139, 146] on link "Fiat" at bounding box center [140, 150] width 13 height 9
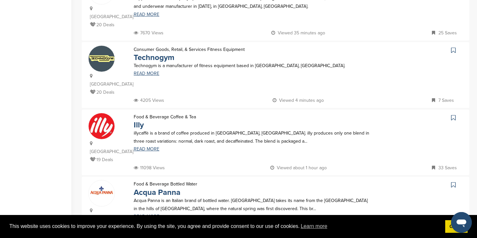
scroll to position [580, 0]
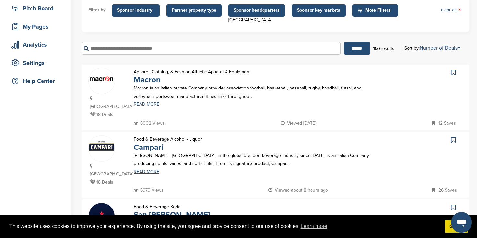
scroll to position [89, 0]
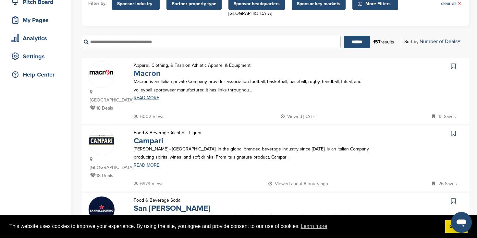
click at [141, 75] on link "Macron" at bounding box center [147, 73] width 27 height 9
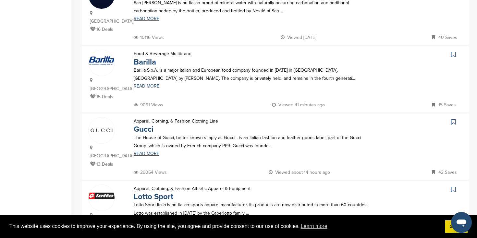
scroll to position [303, 0]
click at [146, 192] on link "Lotto Sport" at bounding box center [154, 196] width 40 height 9
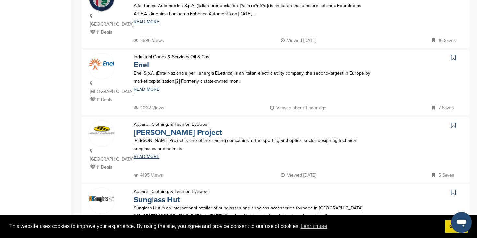
scroll to position [570, 0]
click at [160, 195] on link "Sunglass Hut" at bounding box center [157, 199] width 46 height 9
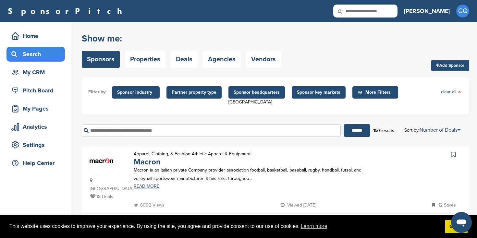
scroll to position [0, 0]
click at [141, 127] on input "text" at bounding box center [211, 130] width 259 height 13
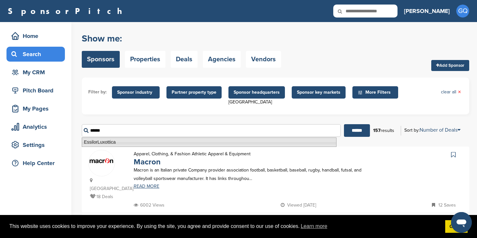
click at [137, 141] on li "EssilorLuxottica" at bounding box center [209, 142] width 255 height 9
type input "**********"
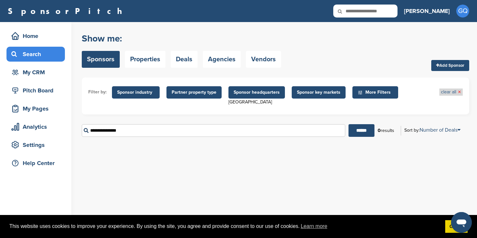
click at [444, 93] on link "clear all ×" at bounding box center [451, 92] width 20 height 7
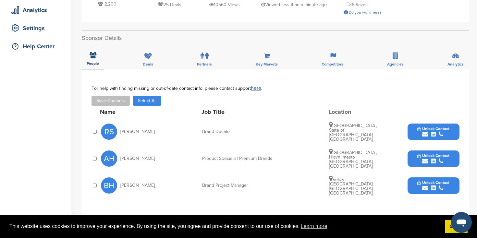
scroll to position [121, 0]
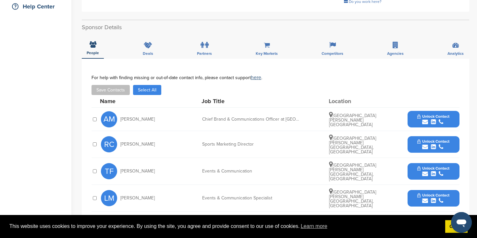
scroll to position [157, 0]
click at [435, 116] on span "Unlock Contact" at bounding box center [433, 116] width 32 height 5
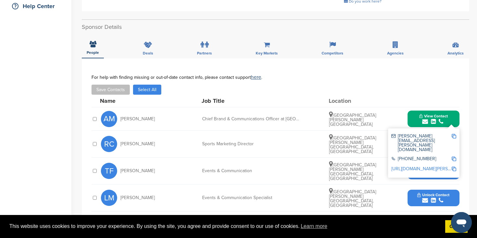
click at [412, 166] on link "[URL][DOMAIN_NAME][PERSON_NAME]" at bounding box center [430, 169] width 79 height 6
click at [453, 136] on img at bounding box center [454, 136] width 5 height 5
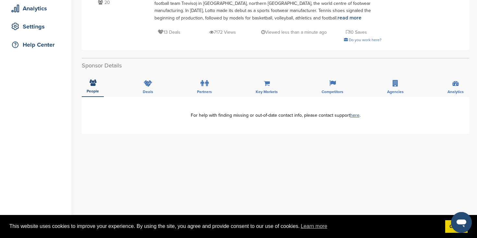
scroll to position [134, 0]
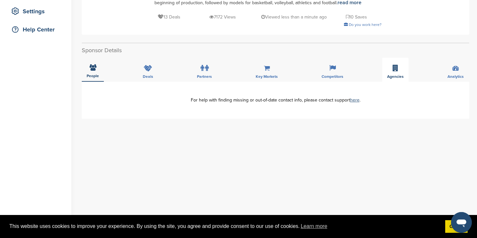
click at [99, 76] on span "Agencies" at bounding box center [93, 76] width 12 height 4
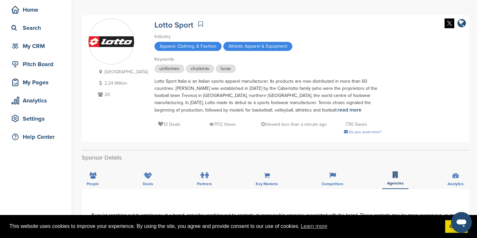
scroll to position [26, 0]
click at [101, 93] on icon at bounding box center [100, 94] width 8 height 5
click at [91, 184] on span "People" at bounding box center [93, 184] width 12 height 4
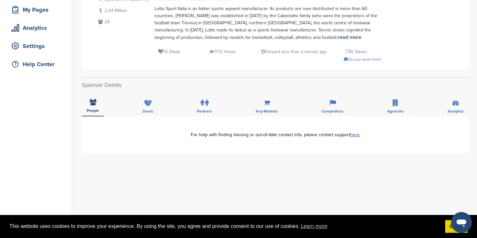
scroll to position [99, 0]
click at [99, 113] on span "Deals" at bounding box center [93, 111] width 12 height 4
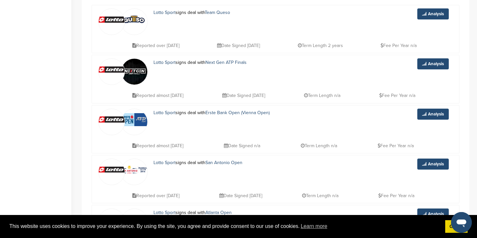
scroll to position [233, 0]
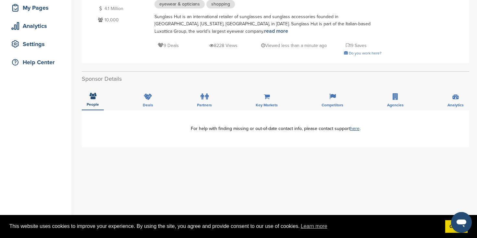
scroll to position [101, 0]
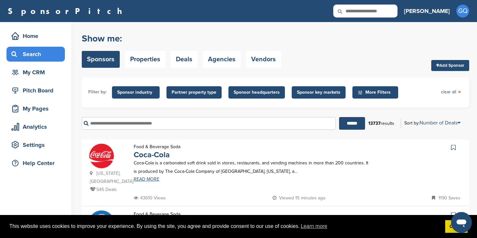
click at [241, 128] on input "text" at bounding box center [209, 123] width 254 height 13
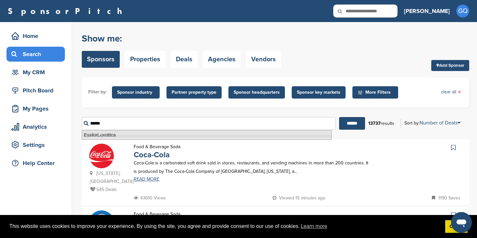
click at [203, 137] on li "EssilorLuxottica" at bounding box center [207, 134] width 250 height 9
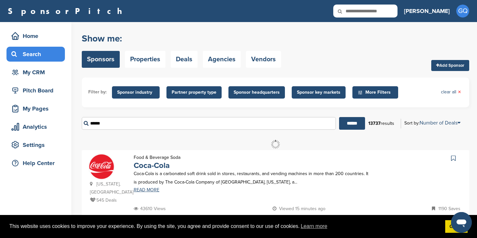
type input "**********"
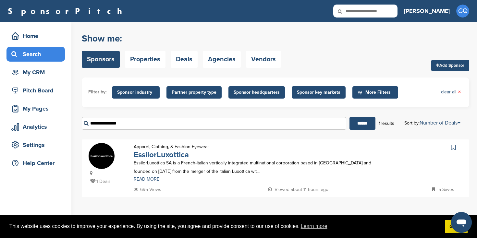
click at [171, 156] on link "EssilorLuxottica" at bounding box center [161, 154] width 55 height 9
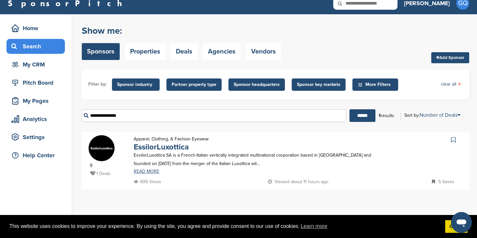
scroll to position [6, 0]
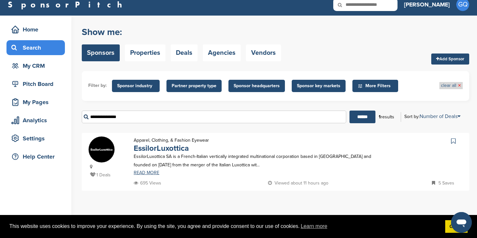
click at [449, 85] on link "clear all ×" at bounding box center [451, 85] width 20 height 7
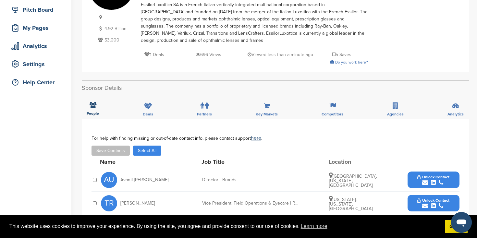
scroll to position [4, 0]
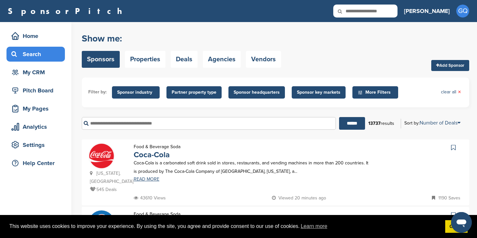
click at [387, 95] on span "More Filters" at bounding box center [376, 92] width 37 height 7
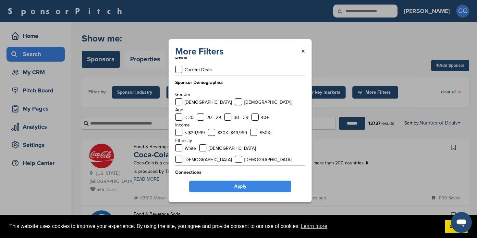
scroll to position [7, 0]
click at [303, 53] on link "×" at bounding box center [303, 52] width 4 height 12
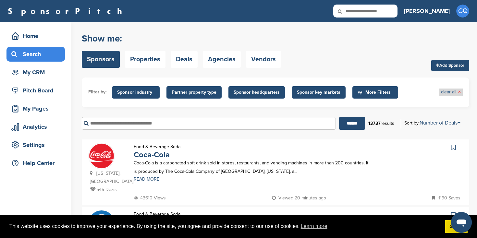
click at [444, 92] on link "clear all ×" at bounding box center [451, 92] width 20 height 7
click at [268, 98] on span "Sponsor headquarters" at bounding box center [256, 92] width 56 height 12
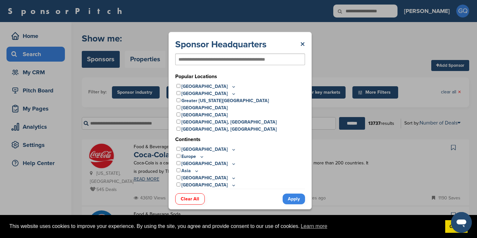
click at [200, 157] on icon at bounding box center [201, 157] width 5 height 6
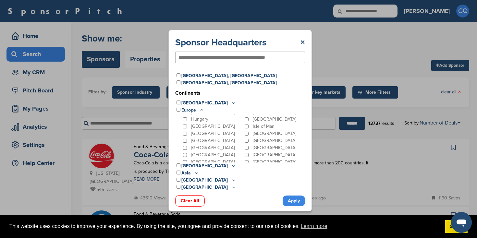
scroll to position [41, 0]
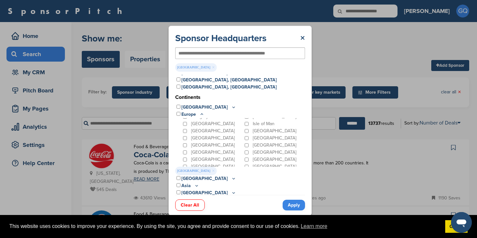
click at [285, 204] on link "Apply" at bounding box center [294, 205] width 22 height 11
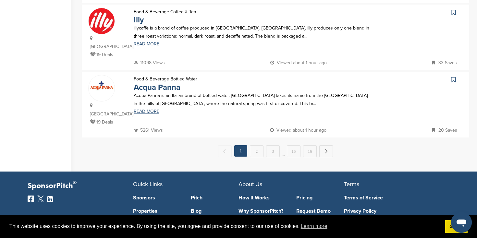
scroll to position [682, 0]
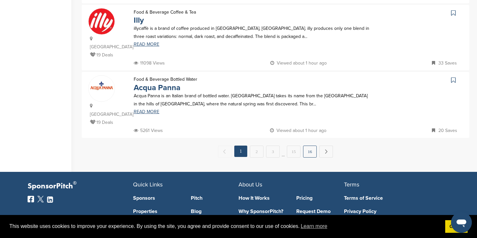
click at [309, 146] on link "16" at bounding box center [310, 152] width 14 height 12
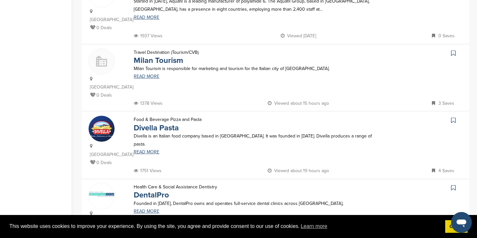
scroll to position [237, 0]
click at [168, 123] on link "Divella Pasta" at bounding box center [156, 127] width 45 height 9
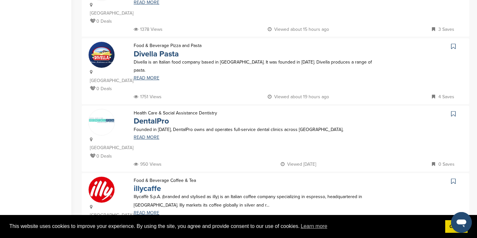
scroll to position [311, 0]
click at [143, 117] on link "DentalPro" at bounding box center [151, 121] width 35 height 9
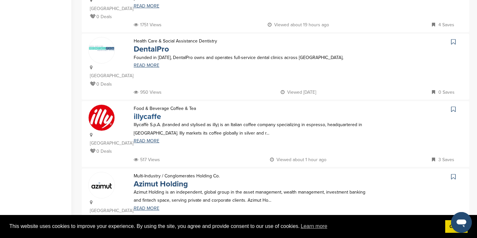
scroll to position [385, 0]
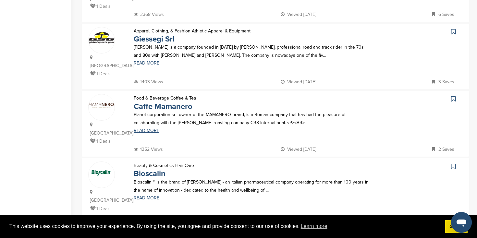
scroll to position [258, 0]
click at [157, 169] on link "Bioscalin" at bounding box center [150, 173] width 32 height 9
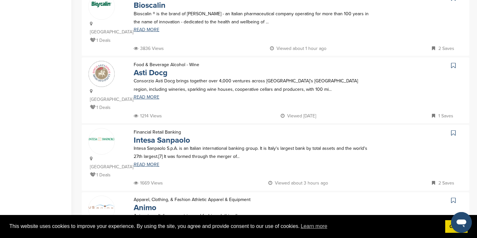
scroll to position [427, 0]
click at [162, 135] on link "Intesa Sanpaolo" at bounding box center [162, 139] width 56 height 9
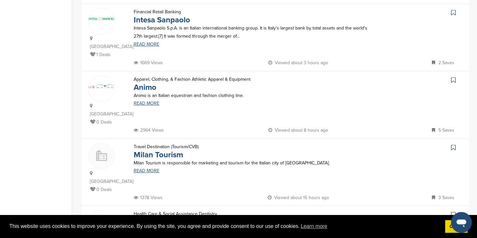
scroll to position [547, 0]
click at [155, 227] on p "Founded in 2010, DentalPro owns and operates full-service dental clinics across…" at bounding box center [253, 231] width 239 height 8
click at [155, 218] on link "DentalPro" at bounding box center [151, 222] width 35 height 9
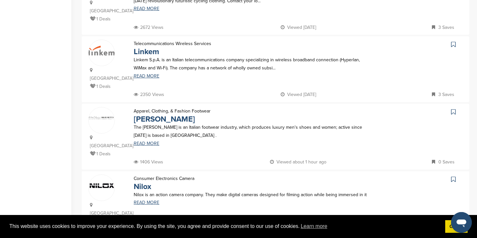
scroll to position [515, 0]
click at [144, 182] on link "Nilox" at bounding box center [143, 186] width 18 height 9
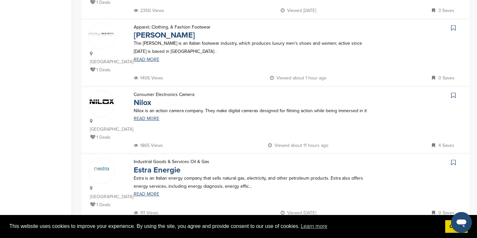
scroll to position [600, 0]
click at [268, 228] on link "13" at bounding box center [270, 234] width 14 height 12
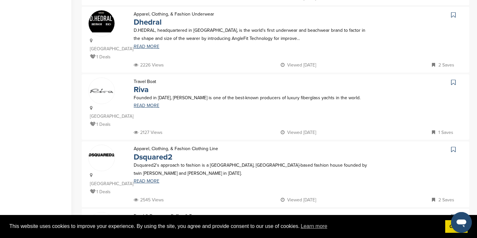
scroll to position [212, 0]
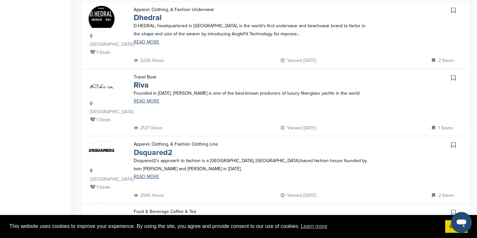
click at [149, 148] on link "Dsquared2" at bounding box center [153, 152] width 39 height 9
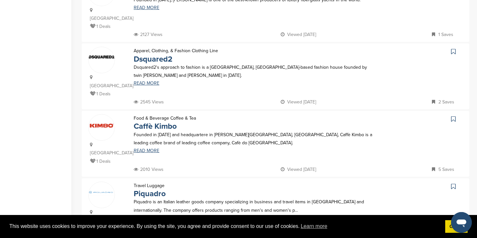
scroll to position [355, 0]
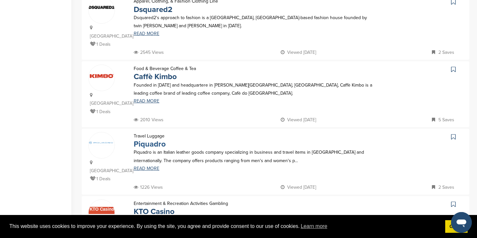
click at [151, 140] on link "Piquadro" at bounding box center [150, 144] width 32 height 9
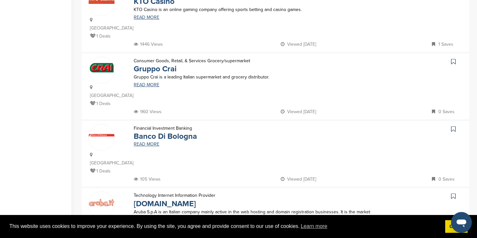
scroll to position [587, 0]
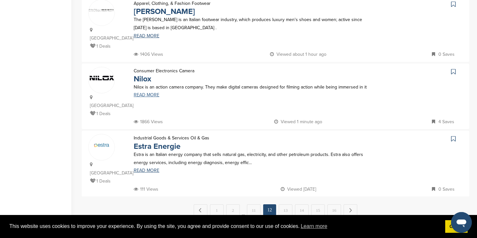
scroll to position [642, 0]
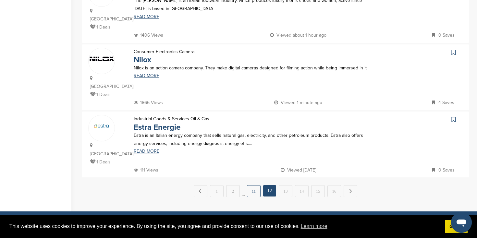
click at [255, 185] on link "11" at bounding box center [254, 191] width 14 height 12
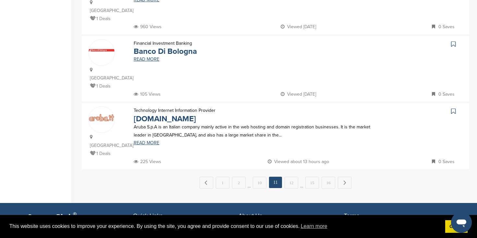
scroll to position [668, 0]
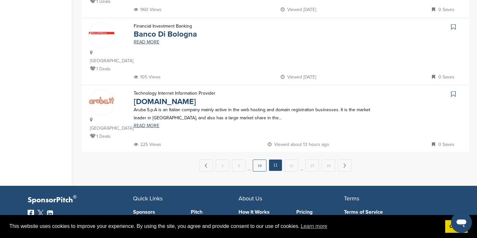
click at [263, 160] on link "10" at bounding box center [260, 166] width 14 height 12
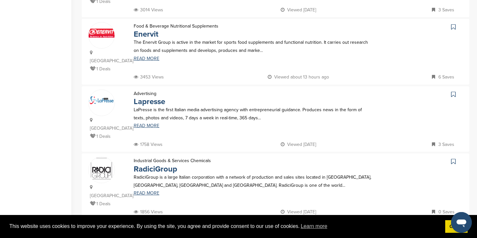
scroll to position [195, 0]
click at [144, 30] on link "Enervit" at bounding box center [146, 34] width 25 height 9
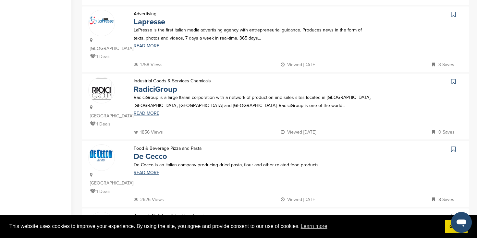
scroll to position [276, 0]
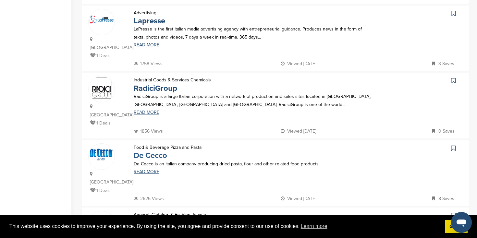
click at [152, 151] on link "De Cecco" at bounding box center [150, 155] width 33 height 9
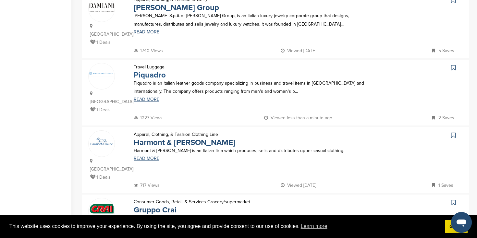
scroll to position [492, 0]
click at [154, 137] on link "Harmont & Blaine" at bounding box center [185, 141] width 102 height 9
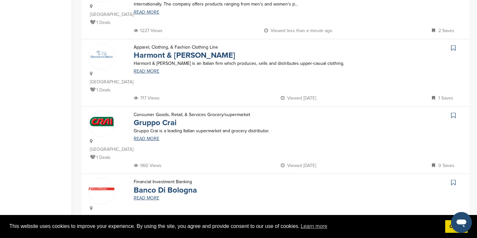
scroll to position [585, 0]
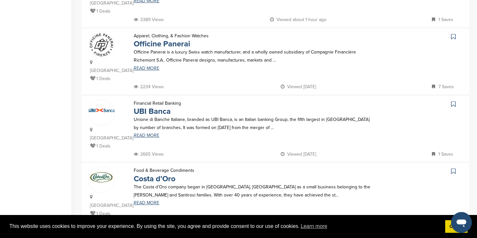
scroll to position [263, 0]
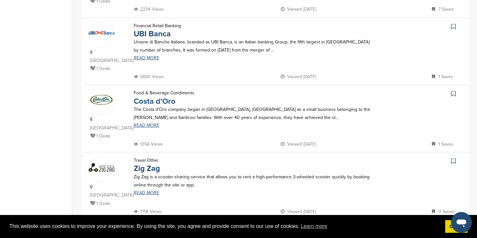
click at [144, 97] on link "Costa d’Oro" at bounding box center [155, 101] width 42 height 9
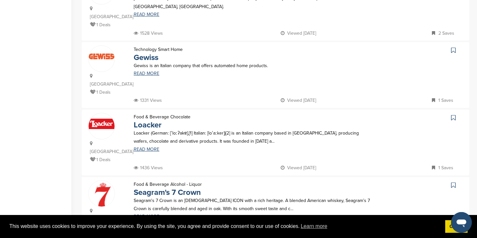
scroll to position [512, 0]
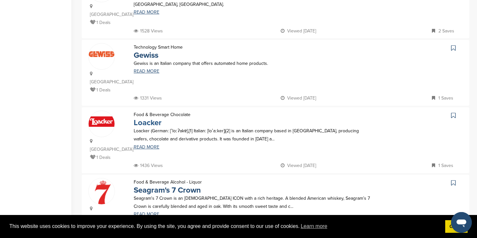
click at [154, 118] on link "Loacker" at bounding box center [148, 122] width 28 height 9
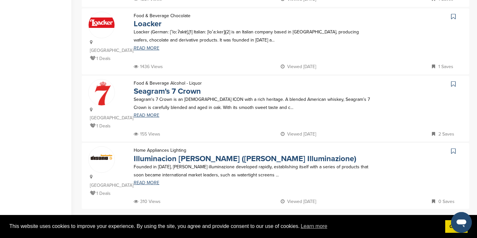
scroll to position [618, 0]
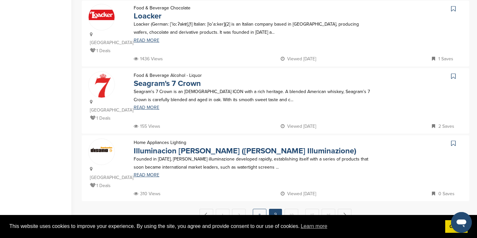
click at [259, 209] on link "8" at bounding box center [260, 215] width 14 height 12
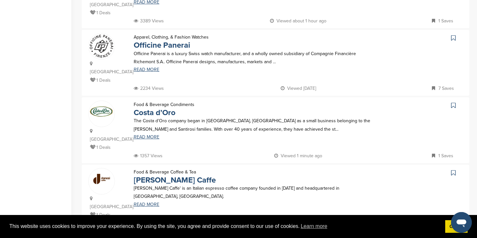
scroll to position [446, 0]
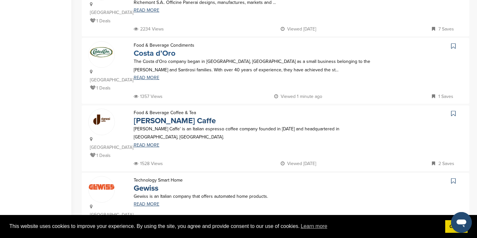
click at [147, 49] on link "Costa d’Oro" at bounding box center [155, 53] width 42 height 9
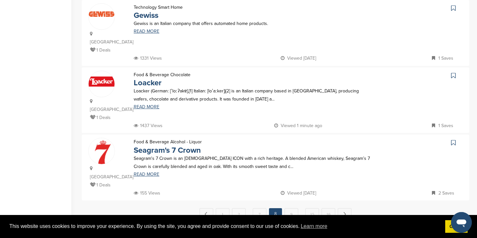
scroll to position [627, 0]
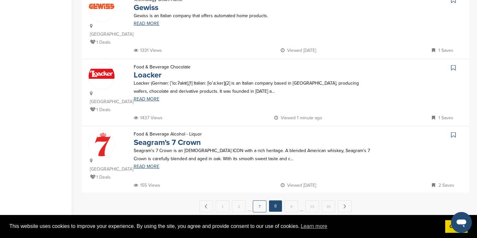
click at [261, 201] on link "7" at bounding box center [260, 207] width 14 height 12
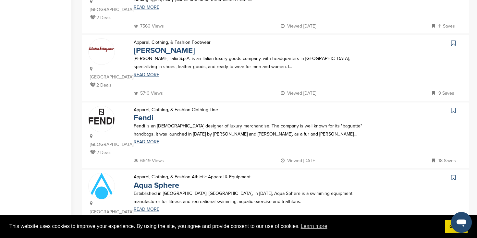
scroll to position [180, 0]
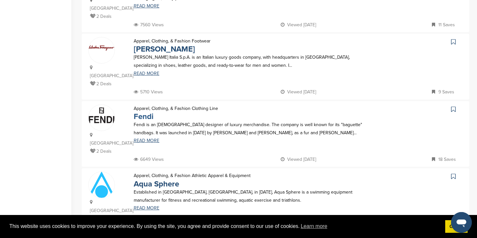
click at [145, 112] on link "Fendi" at bounding box center [144, 116] width 20 height 9
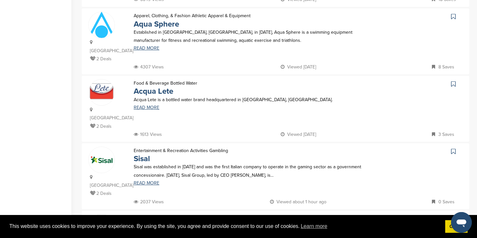
scroll to position [342, 0]
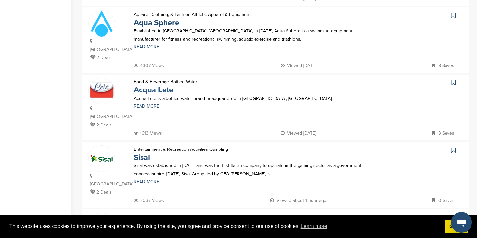
click at [153, 85] on link "Acqua Lete" at bounding box center [154, 89] width 40 height 9
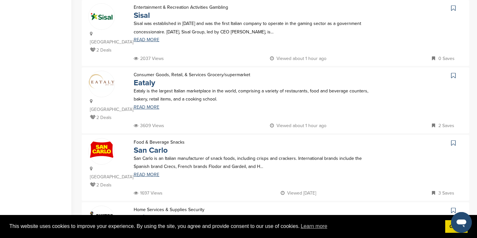
scroll to position [484, 0]
click at [150, 146] on link "San Carlo" at bounding box center [151, 150] width 34 height 9
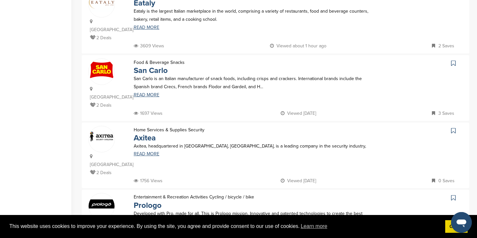
scroll to position [575, 0]
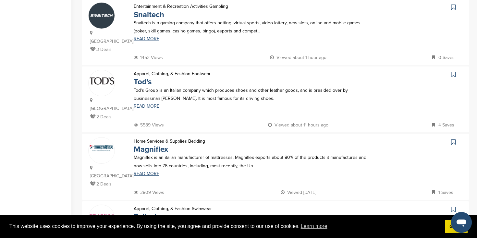
scroll to position [351, 0]
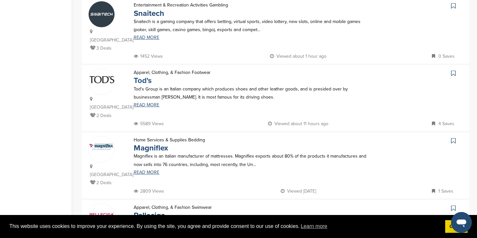
click at [145, 76] on link "Tod's" at bounding box center [143, 80] width 18 height 9
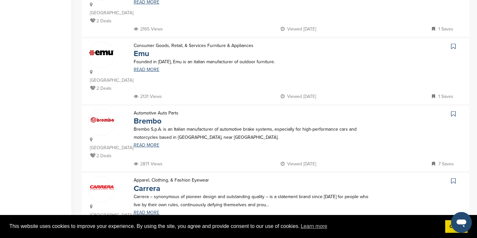
scroll to position [581, 0]
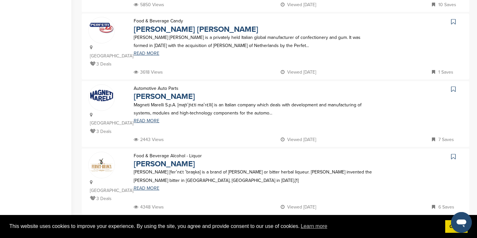
scroll to position [335, 0]
click at [173, 159] on link "Fernet-Branca" at bounding box center [164, 163] width 61 height 9
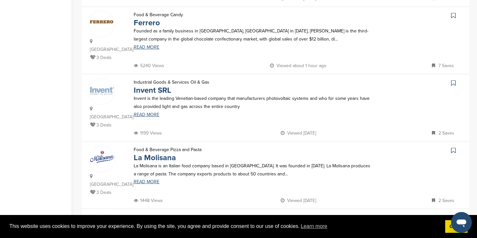
scroll to position [557, 0]
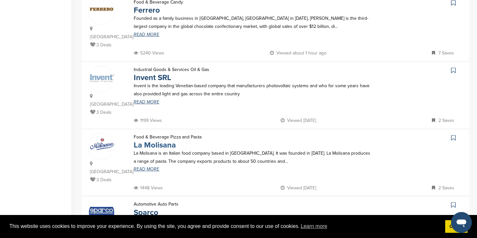
click at [158, 141] on link "La Molisana" at bounding box center [155, 145] width 42 height 9
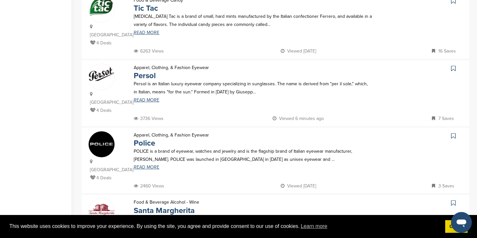
scroll to position [559, 0]
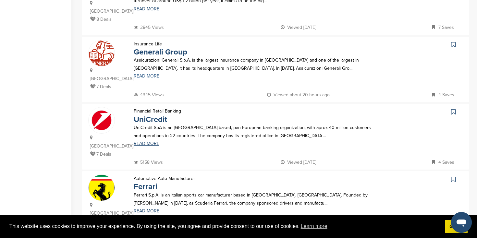
scroll to position [246, 0]
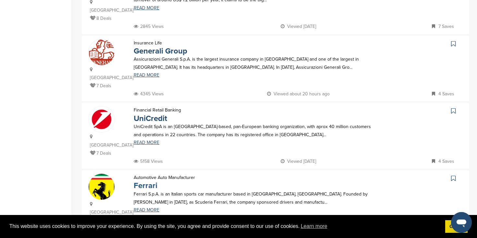
click at [143, 181] on link "Ferrari" at bounding box center [146, 185] width 24 height 9
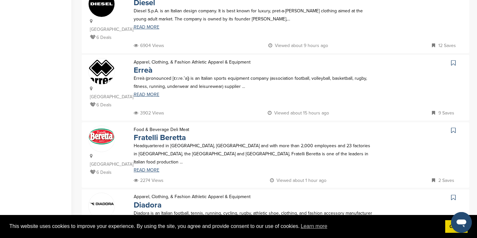
scroll to position [565, 0]
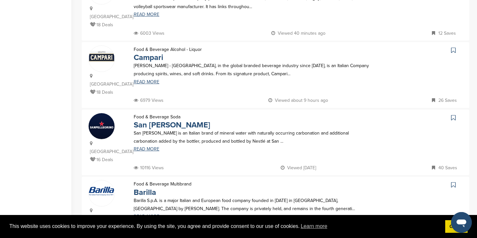
scroll to position [172, 0]
click at [151, 53] on link "Campari" at bounding box center [149, 57] width 30 height 9
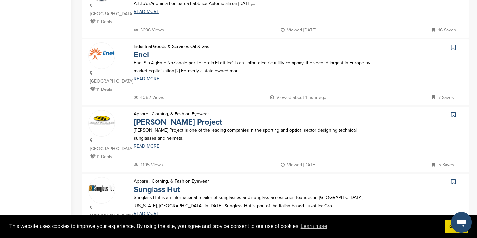
scroll to position [580, 0]
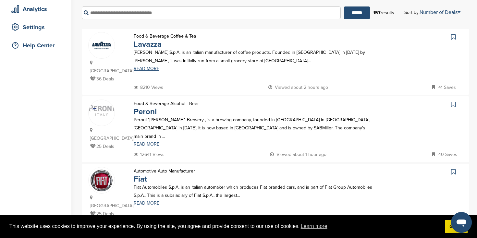
scroll to position [118, 0]
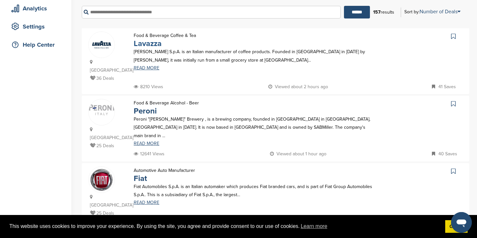
click at [140, 48] on link "Lavazza" at bounding box center [148, 43] width 28 height 9
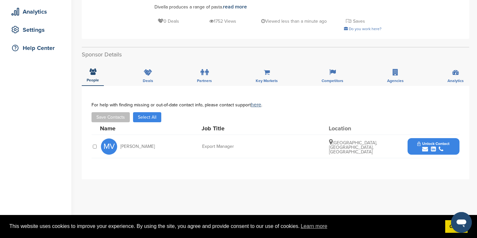
scroll to position [116, 0]
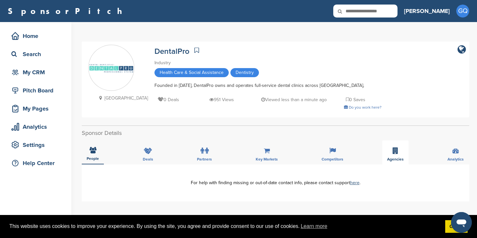
click at [386, 152] on div "Agencies" at bounding box center [395, 153] width 26 height 24
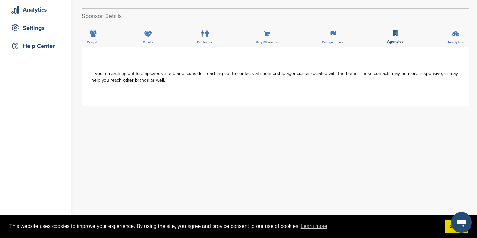
scroll to position [119, 0]
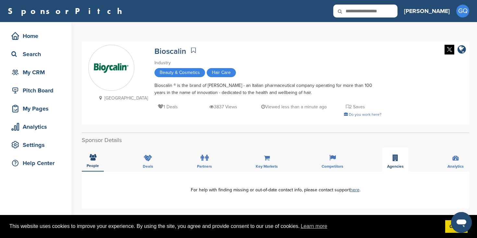
click at [393, 158] on icon at bounding box center [396, 158] width 6 height 6
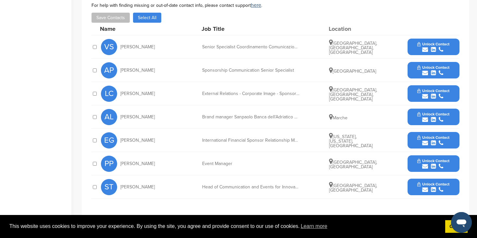
scroll to position [234, 0]
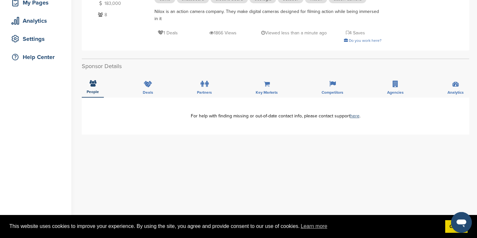
scroll to position [109, 0]
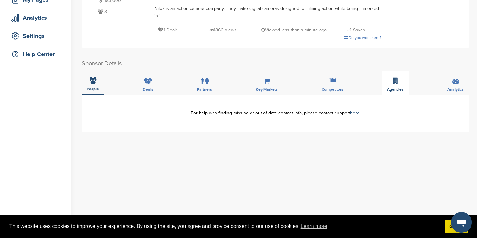
click at [393, 86] on div "Agencies" at bounding box center [395, 83] width 26 height 24
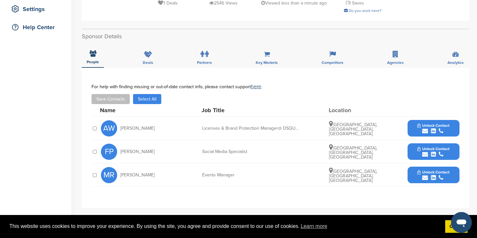
scroll to position [136, 0]
click at [430, 180] on div "submit" at bounding box center [433, 178] width 32 height 6
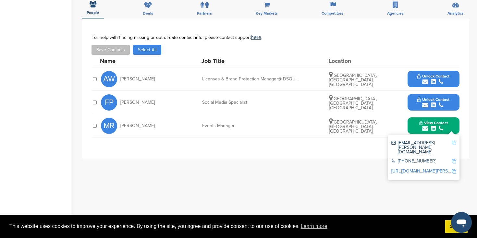
scroll to position [185, 0]
click at [398, 168] on link "http://www.linkedin.com/in/marco-rinaldi-285557b0" at bounding box center [430, 171] width 79 height 6
click at [454, 143] on img at bounding box center [454, 143] width 5 height 5
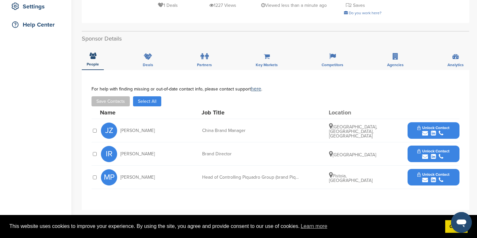
scroll to position [139, 0]
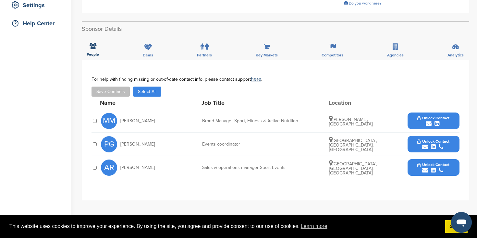
scroll to position [143, 0]
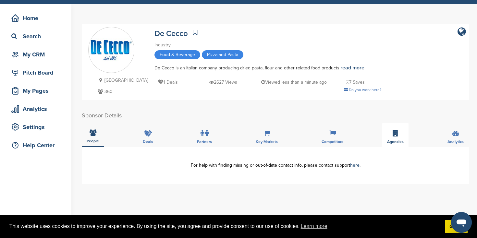
click at [387, 138] on div "Agencies" at bounding box center [395, 135] width 26 height 24
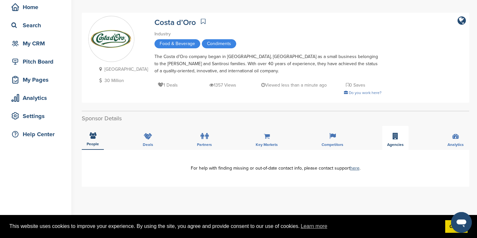
click at [99, 145] on span "Agencies" at bounding box center [93, 144] width 12 height 4
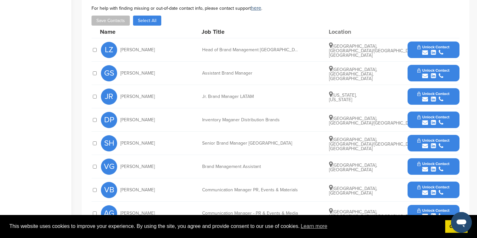
scroll to position [175, 0]
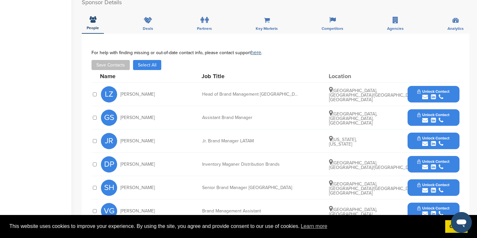
click at [431, 91] on span "Unlock Contact" at bounding box center [433, 91] width 32 height 5
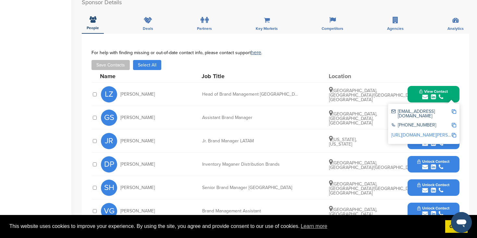
click at [412, 132] on link "http://www.linkedin.com/in/lorenz-zelger-7903a436" at bounding box center [430, 135] width 79 height 6
click at [453, 110] on img at bounding box center [454, 111] width 5 height 5
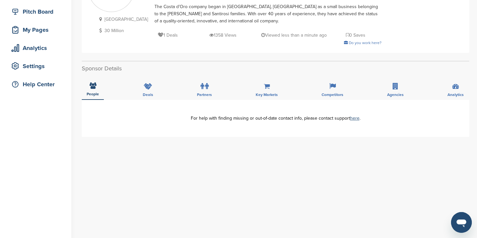
scroll to position [85, 0]
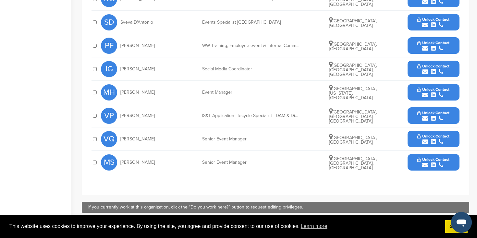
scroll to position [348, 0]
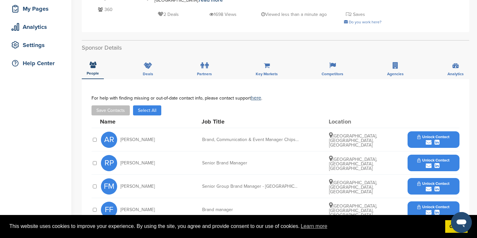
scroll to position [99, 0]
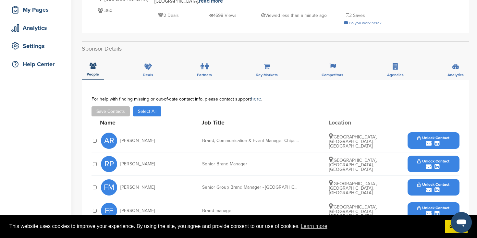
click at [440, 132] on button "Unlock Contact" at bounding box center [434, 140] width 48 height 19
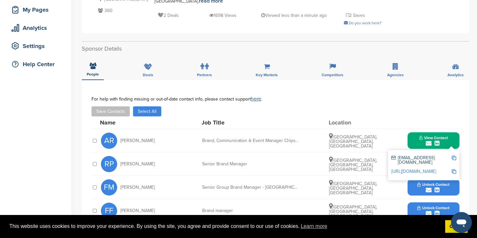
scroll to position [124, 0]
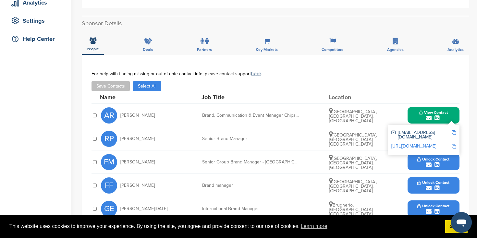
click at [422, 143] on link "http://www.linkedin.com/in/antonella-riccardo-559609b2" at bounding box center [413, 146] width 45 height 6
click at [453, 132] on img at bounding box center [454, 132] width 5 height 5
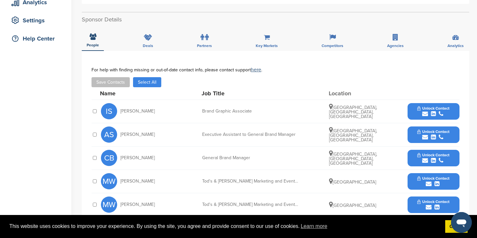
scroll to position [125, 0]
click at [416, 158] on button "Unlock Contact" at bounding box center [434, 157] width 48 height 19
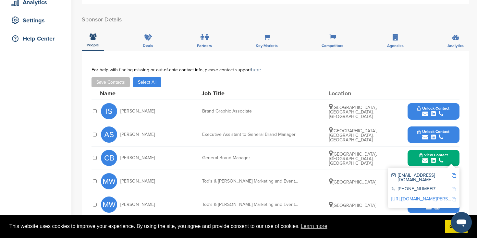
click at [409, 196] on link "http://www.linkedin.com/in/carlo-alberto-beretta-9a2ba515a" at bounding box center [430, 199] width 79 height 6
click at [455, 176] on img at bounding box center [454, 175] width 5 height 5
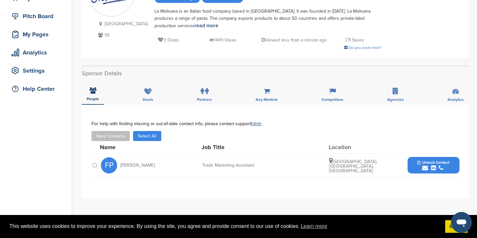
scroll to position [74, 0]
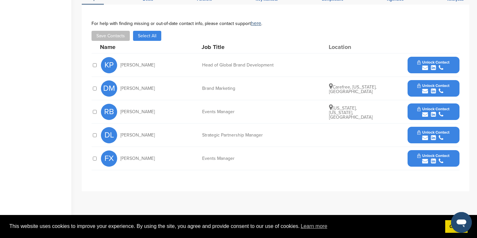
scroll to position [229, 0]
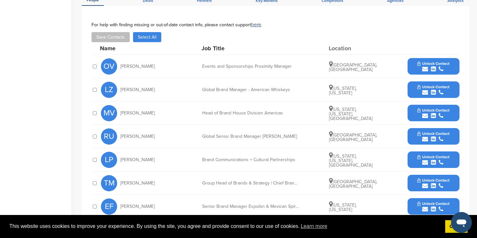
scroll to position [135, 0]
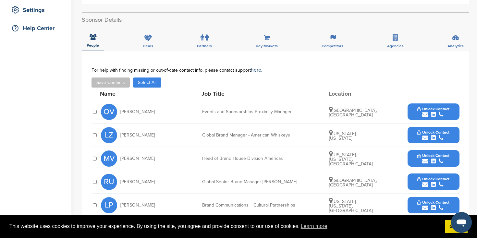
click at [419, 115] on div "submit" at bounding box center [433, 115] width 32 height 6
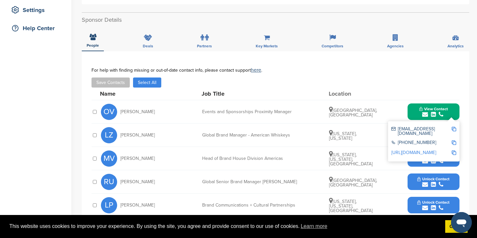
click at [398, 150] on link "http://www.linkedin.com/in/ornella-chiara-violo-29a2a5108" at bounding box center [413, 153] width 45 height 6
click at [455, 129] on img at bounding box center [454, 129] width 5 height 5
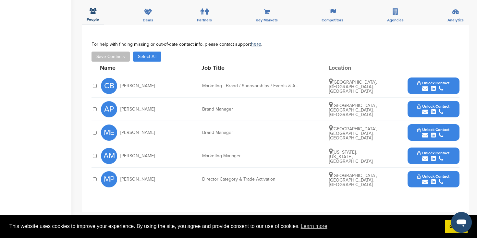
scroll to position [256, 0]
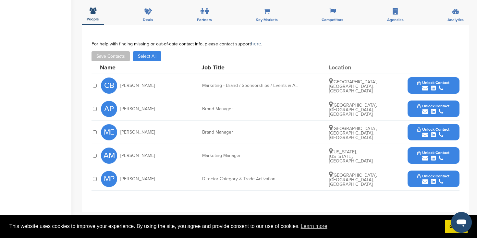
click at [425, 159] on icon "submit" at bounding box center [425, 158] width 6 height 6
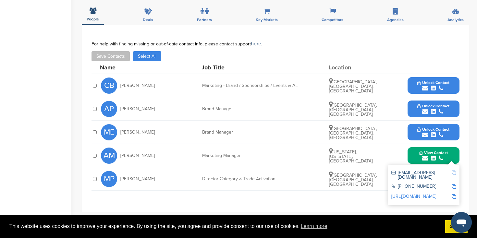
click at [416, 194] on link "[URL][DOMAIN_NAME]" at bounding box center [413, 197] width 45 height 6
